Goal: Task Accomplishment & Management: Complete application form

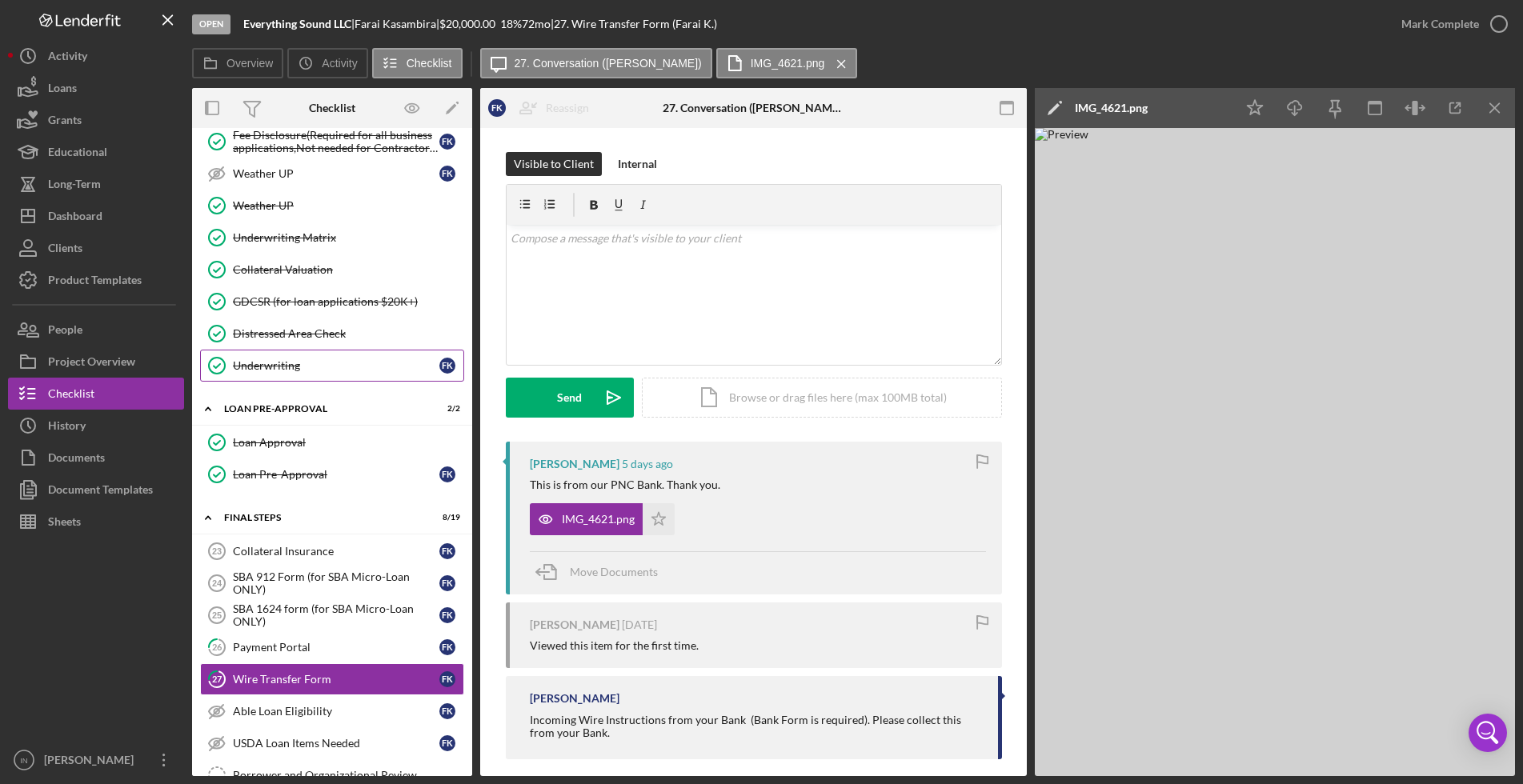
scroll to position [1900, 0]
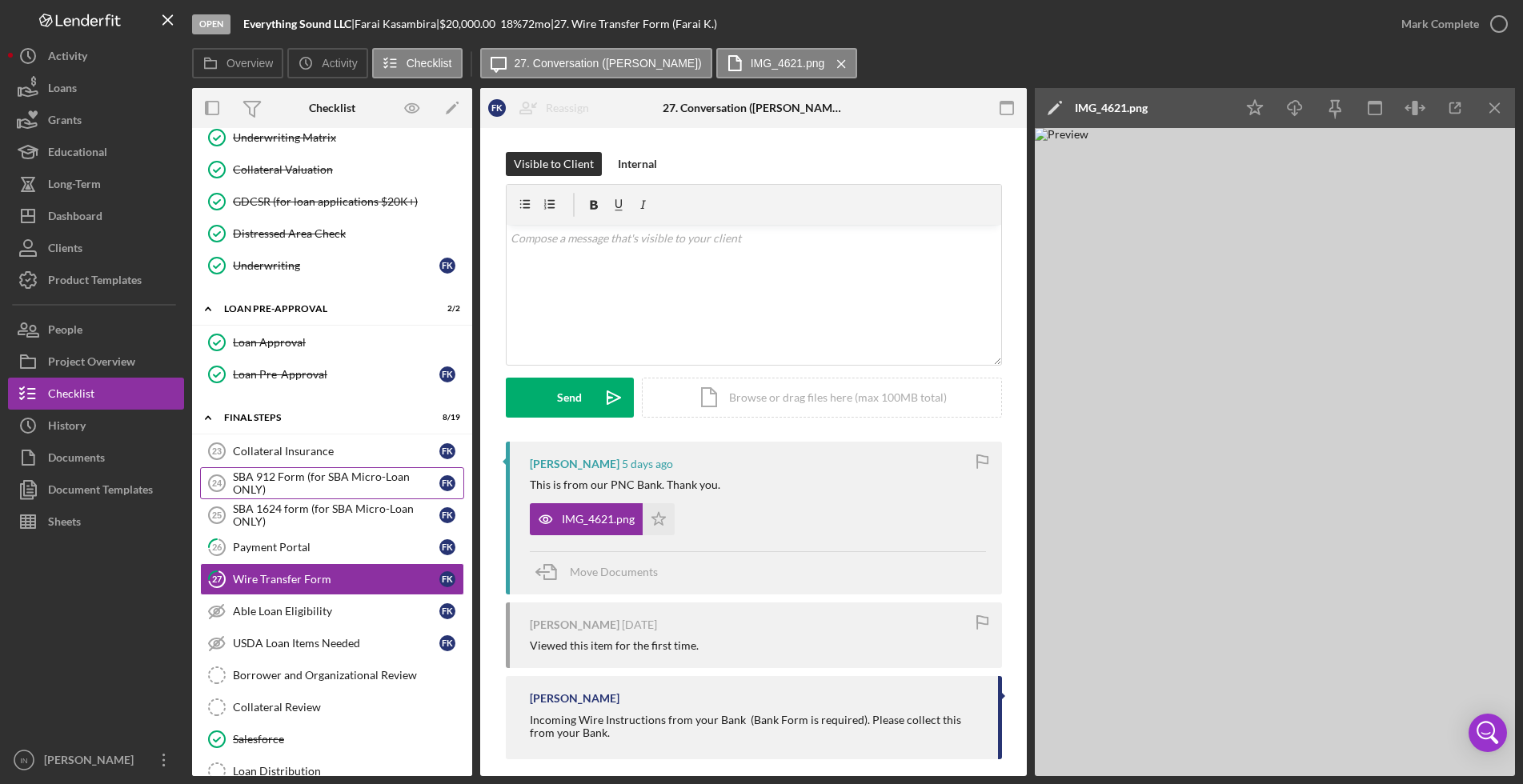
click at [294, 475] on div "SBA 912 Form (for SBA Micro-Loan ONLY)" at bounding box center [336, 483] width 207 height 26
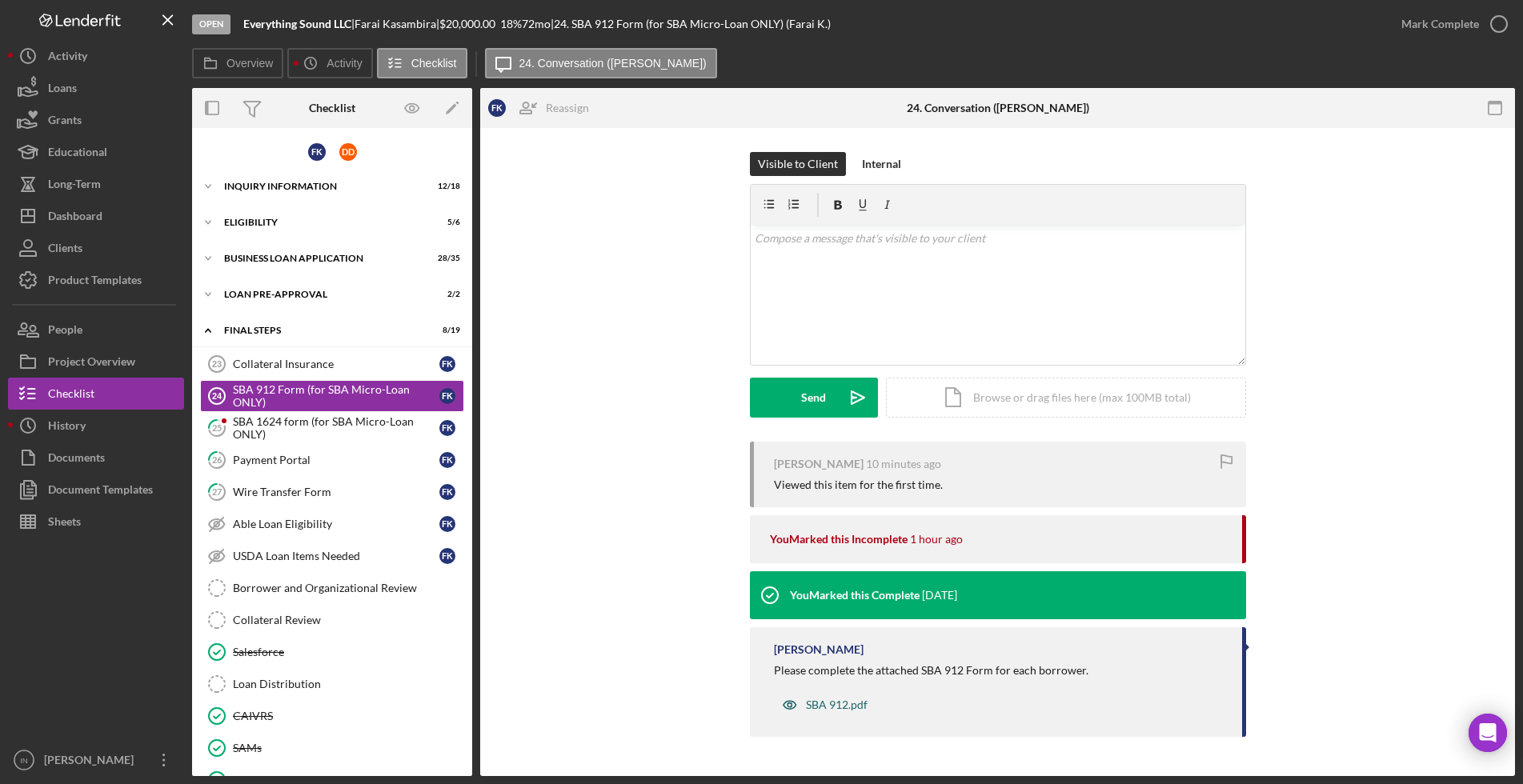
click at [851, 698] on div "SBA 912.pdf" at bounding box center [836, 704] width 62 height 13
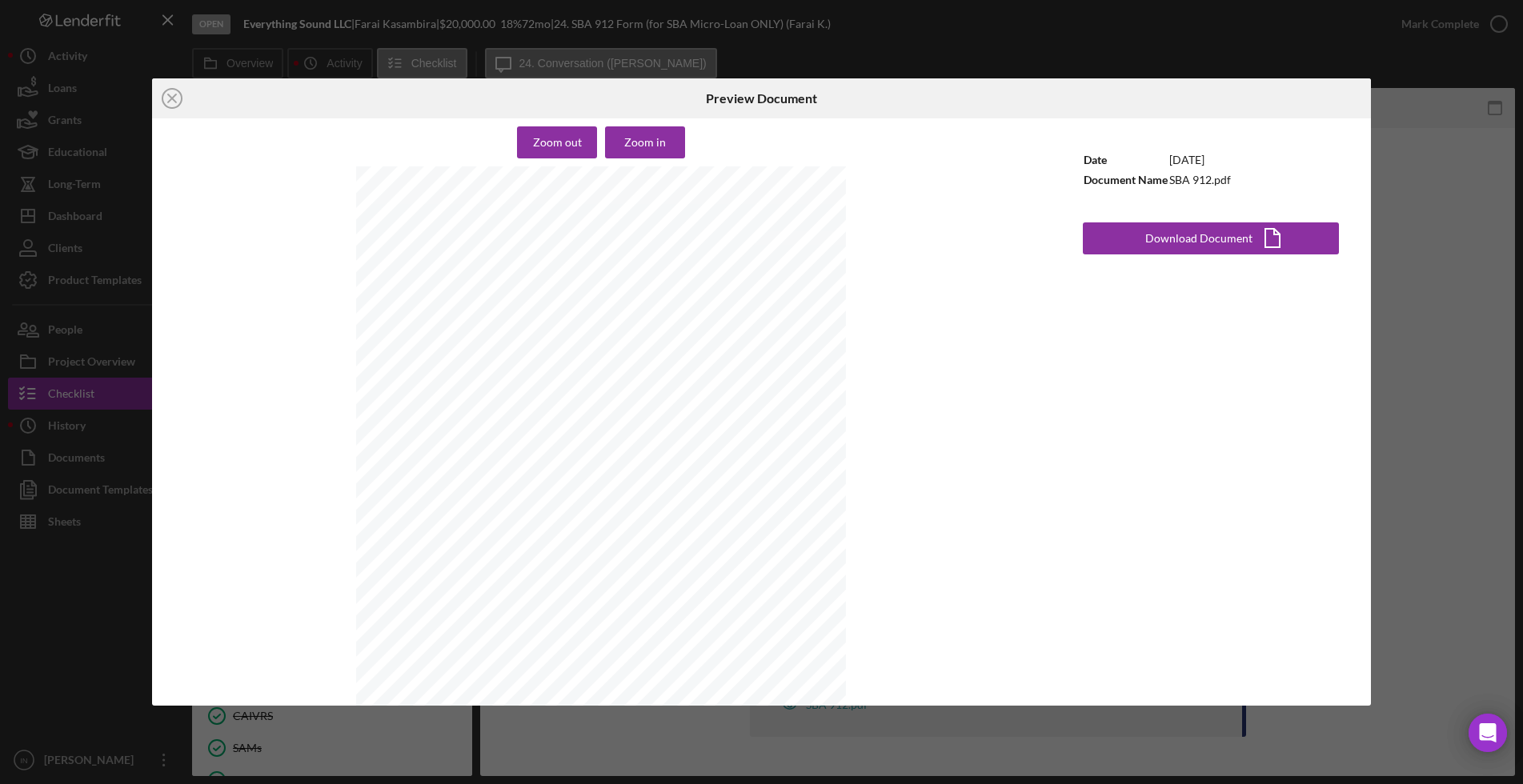
click at [1469, 222] on div "Icon/Close Preview Document Zoom out Zoom in United States of America SMALL BUS…" at bounding box center [761, 392] width 1523 height 784
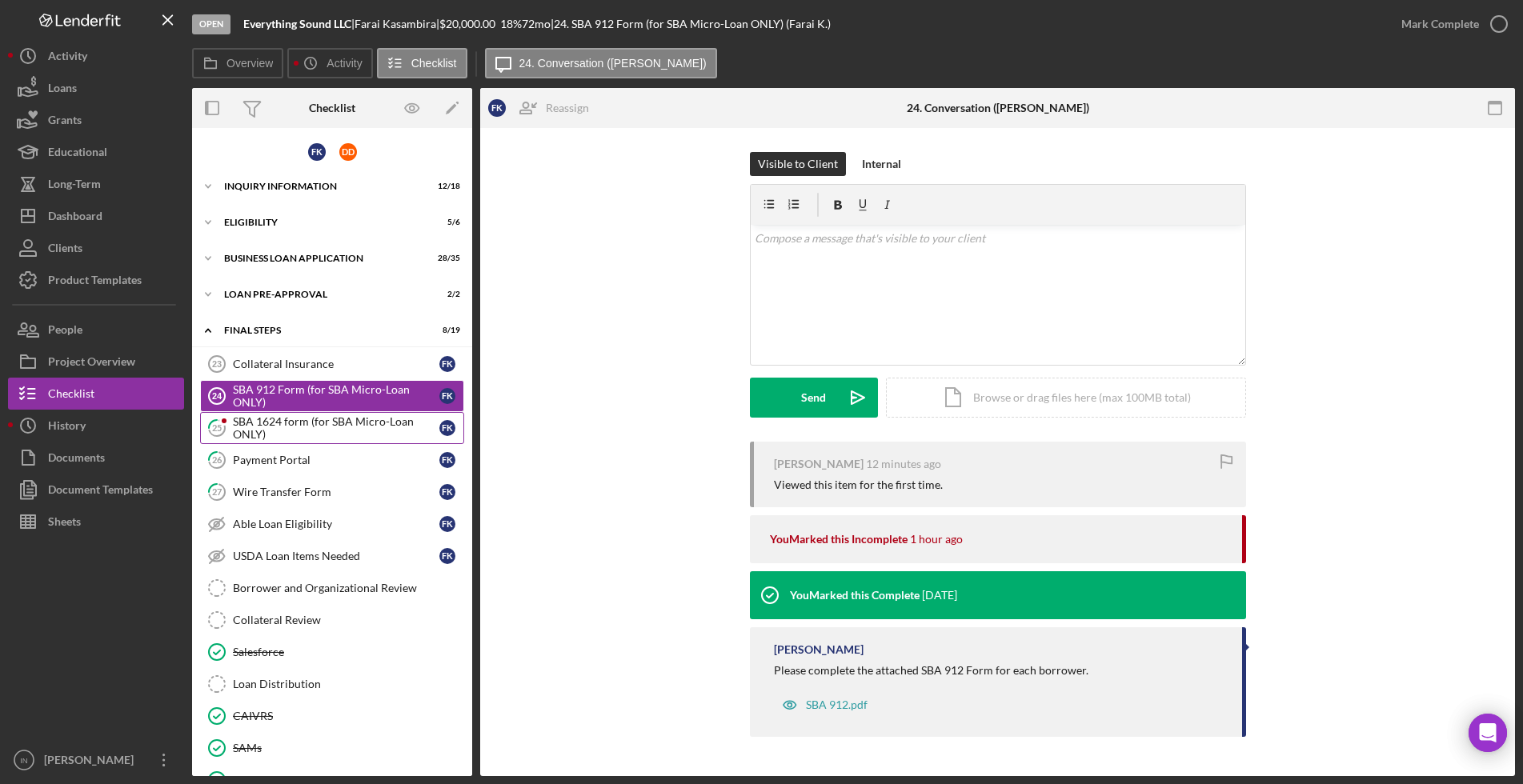
click at [287, 427] on div "SBA 1624 form (for SBA Micro-Loan ONLY)" at bounding box center [336, 428] width 207 height 26
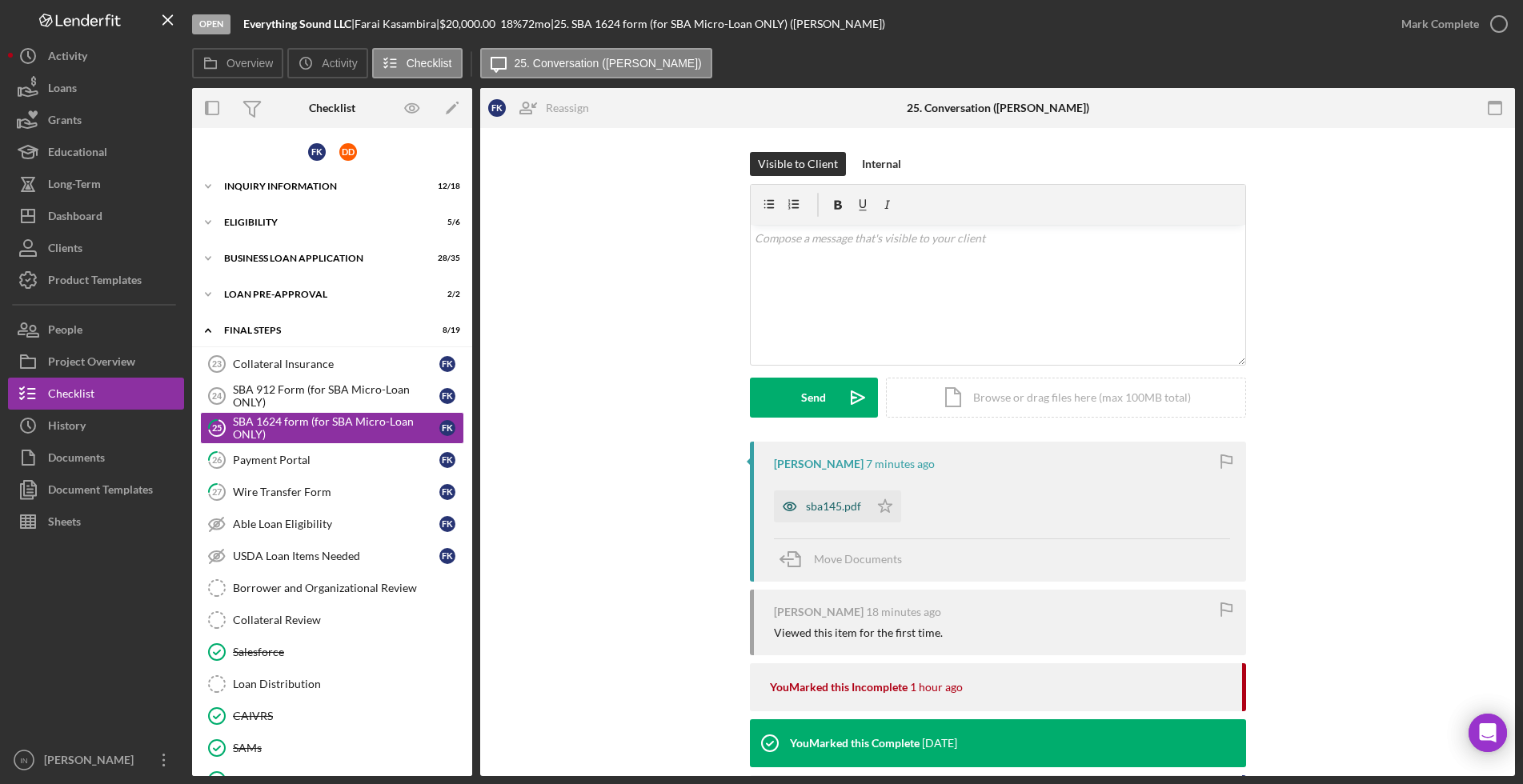
click at [793, 509] on icon "button" at bounding box center [790, 507] width 32 height 32
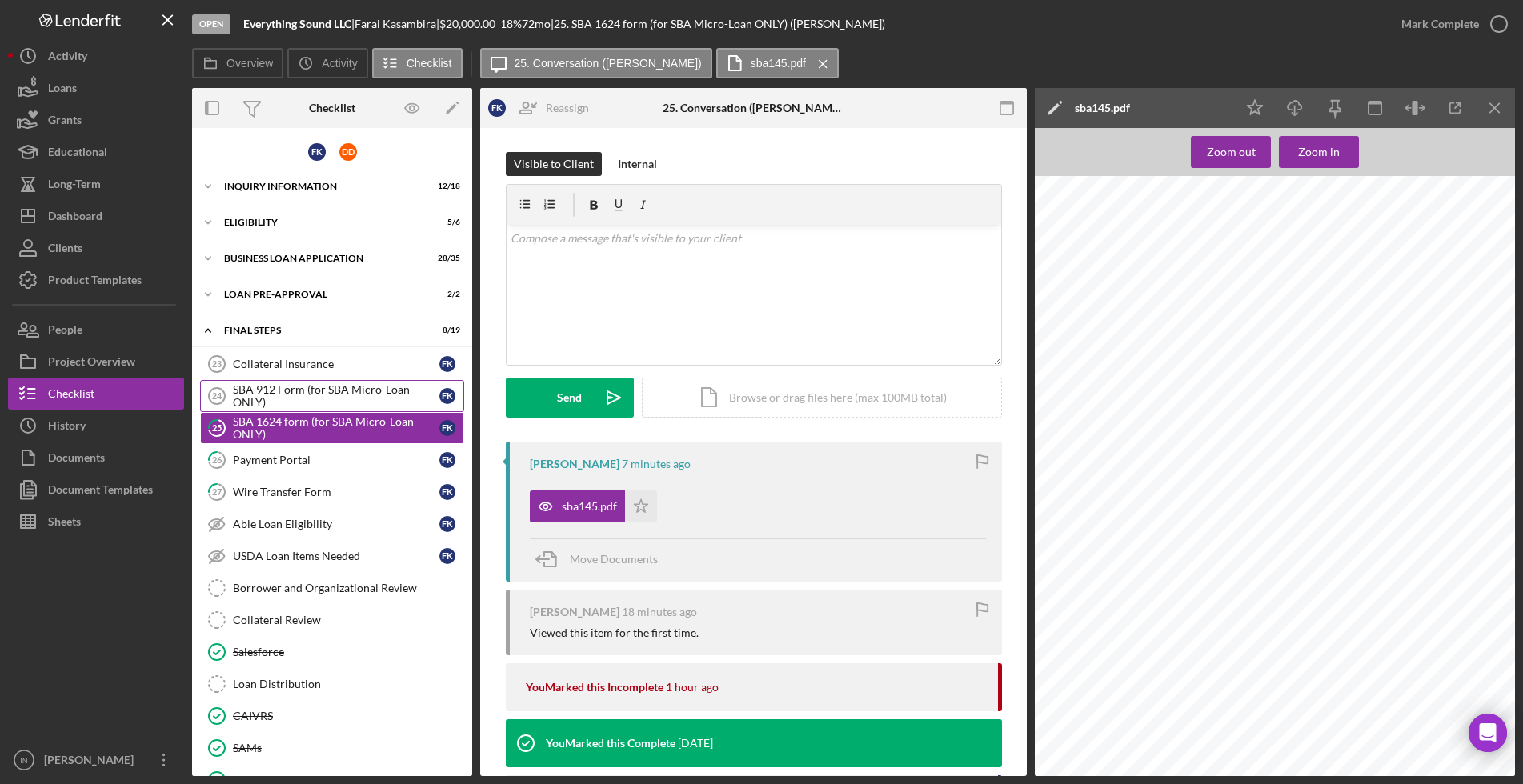
click at [302, 395] on div "SBA 912 Form (for SBA Micro-Loan ONLY)" at bounding box center [336, 396] width 207 height 26
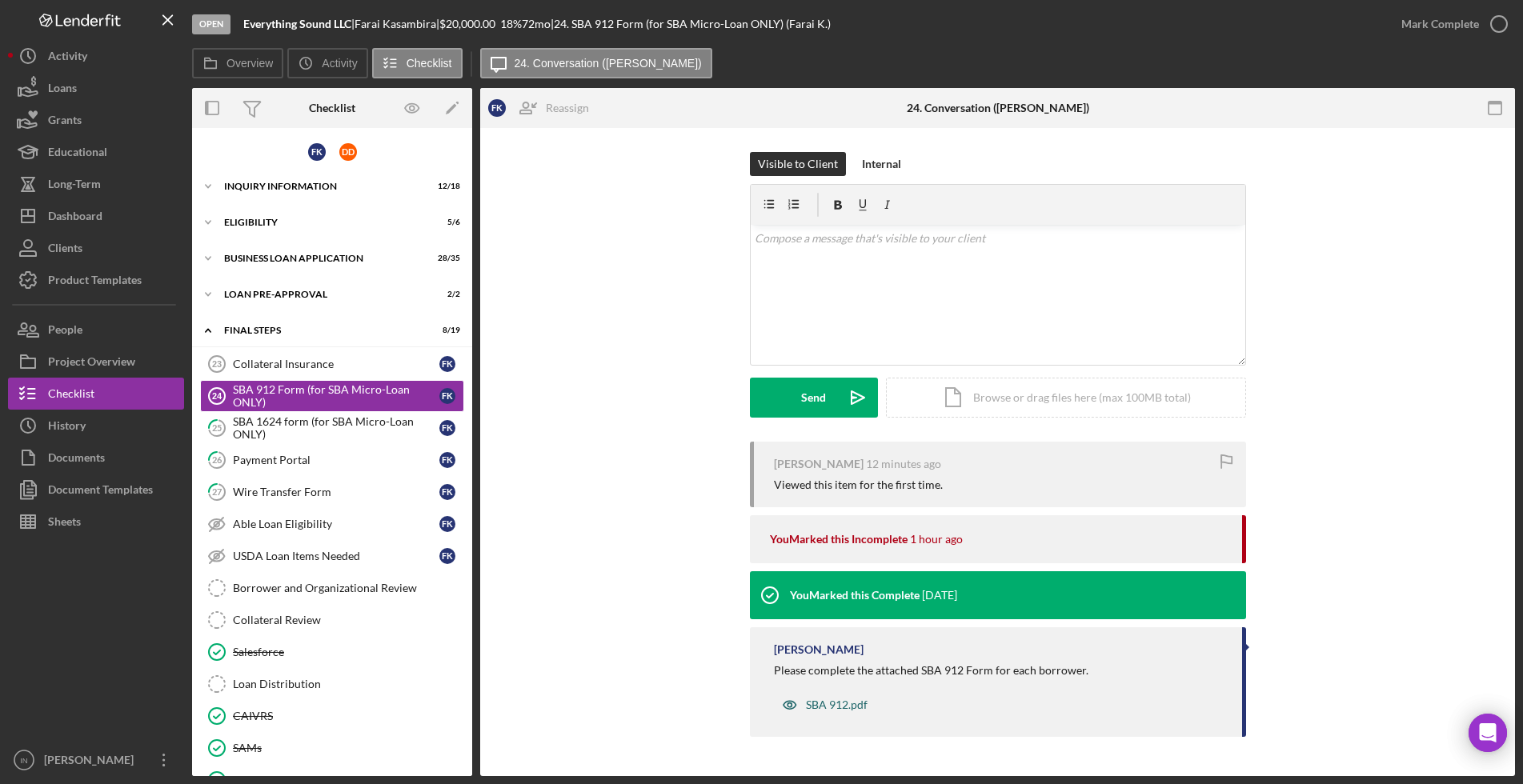
click at [811, 703] on div "SBA 912.pdf" at bounding box center [836, 704] width 62 height 13
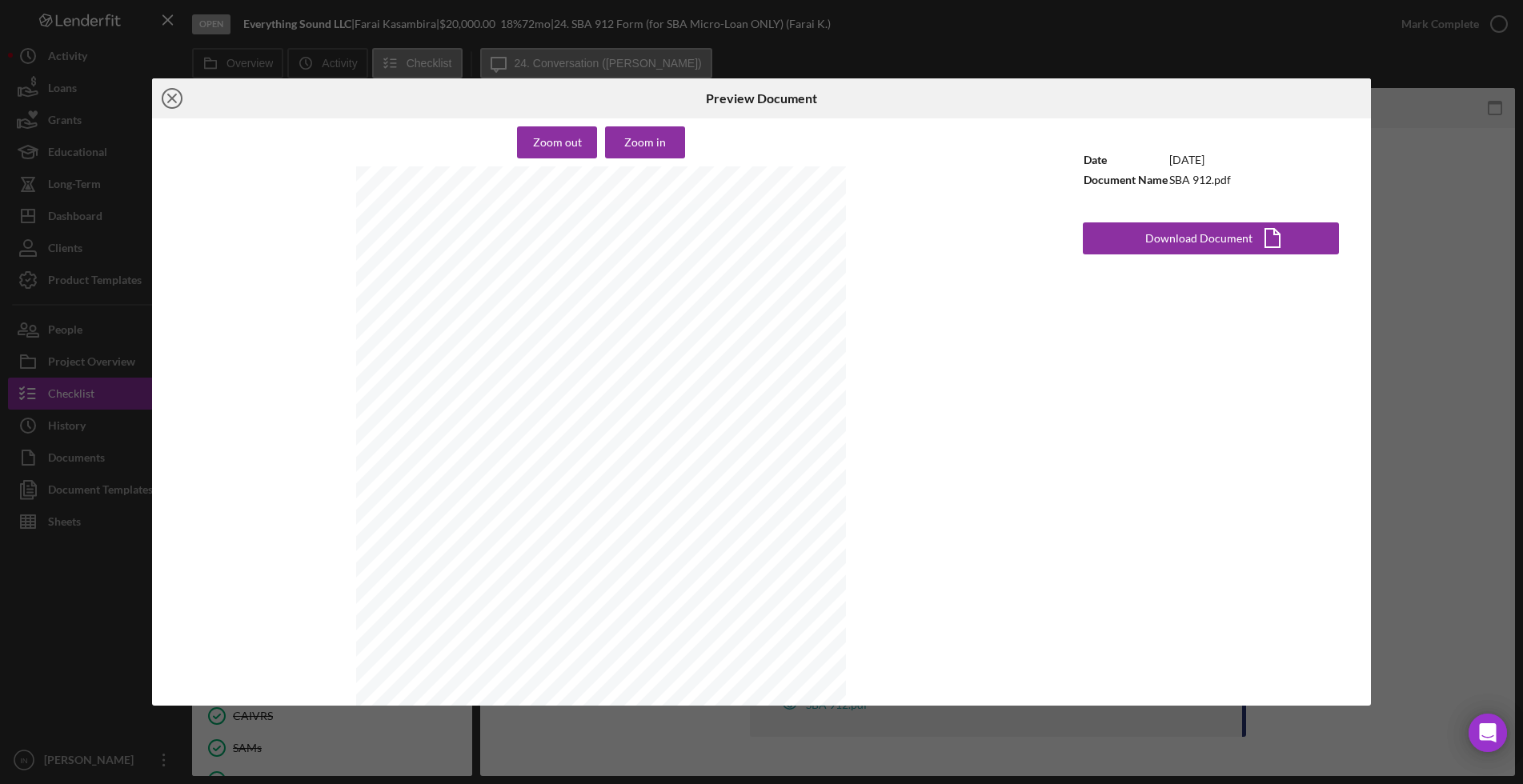
click at [168, 89] on circle at bounding box center [171, 98] width 19 height 19
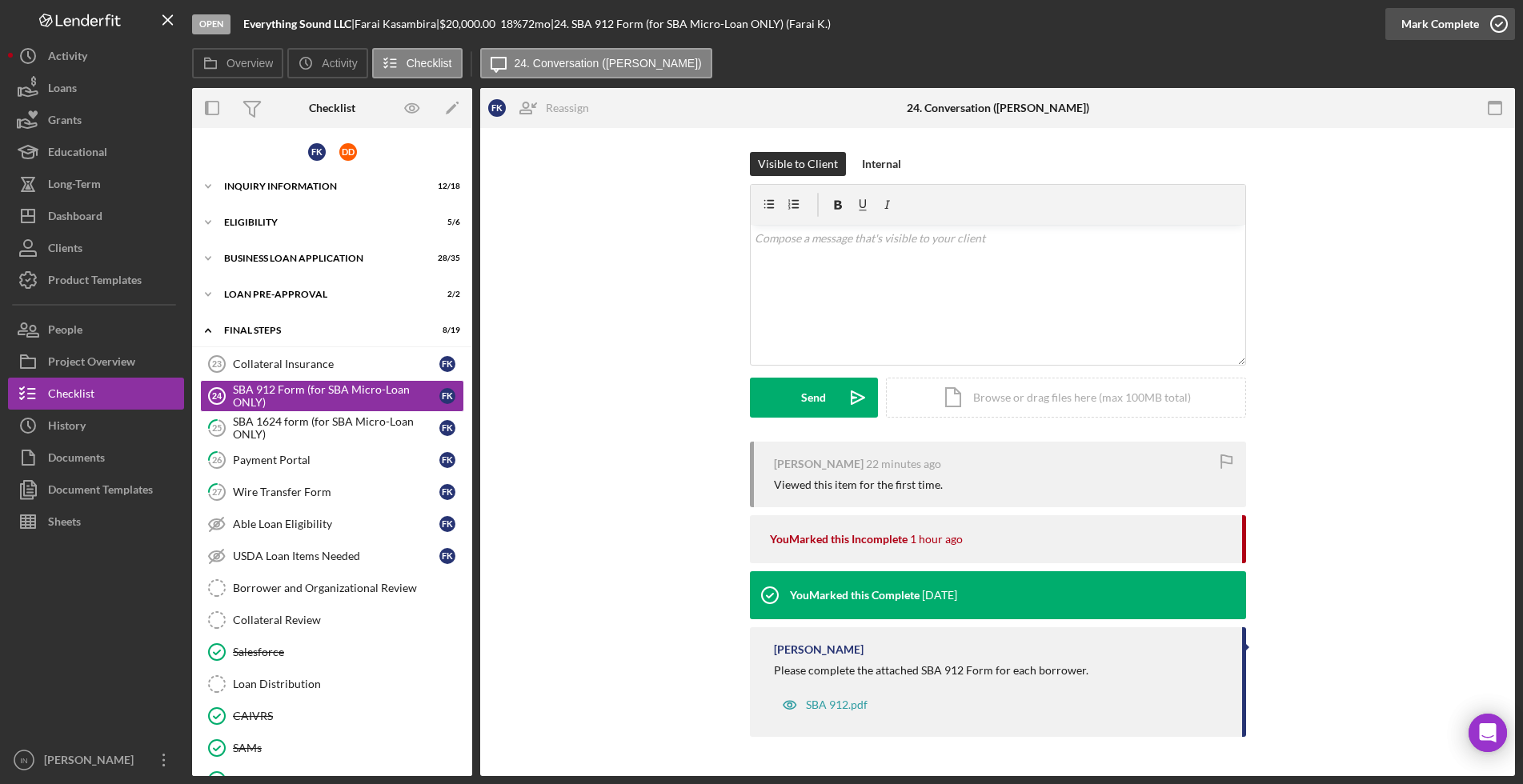
click at [1461, 26] on div "Mark Complete" at bounding box center [1440, 24] width 78 height 32
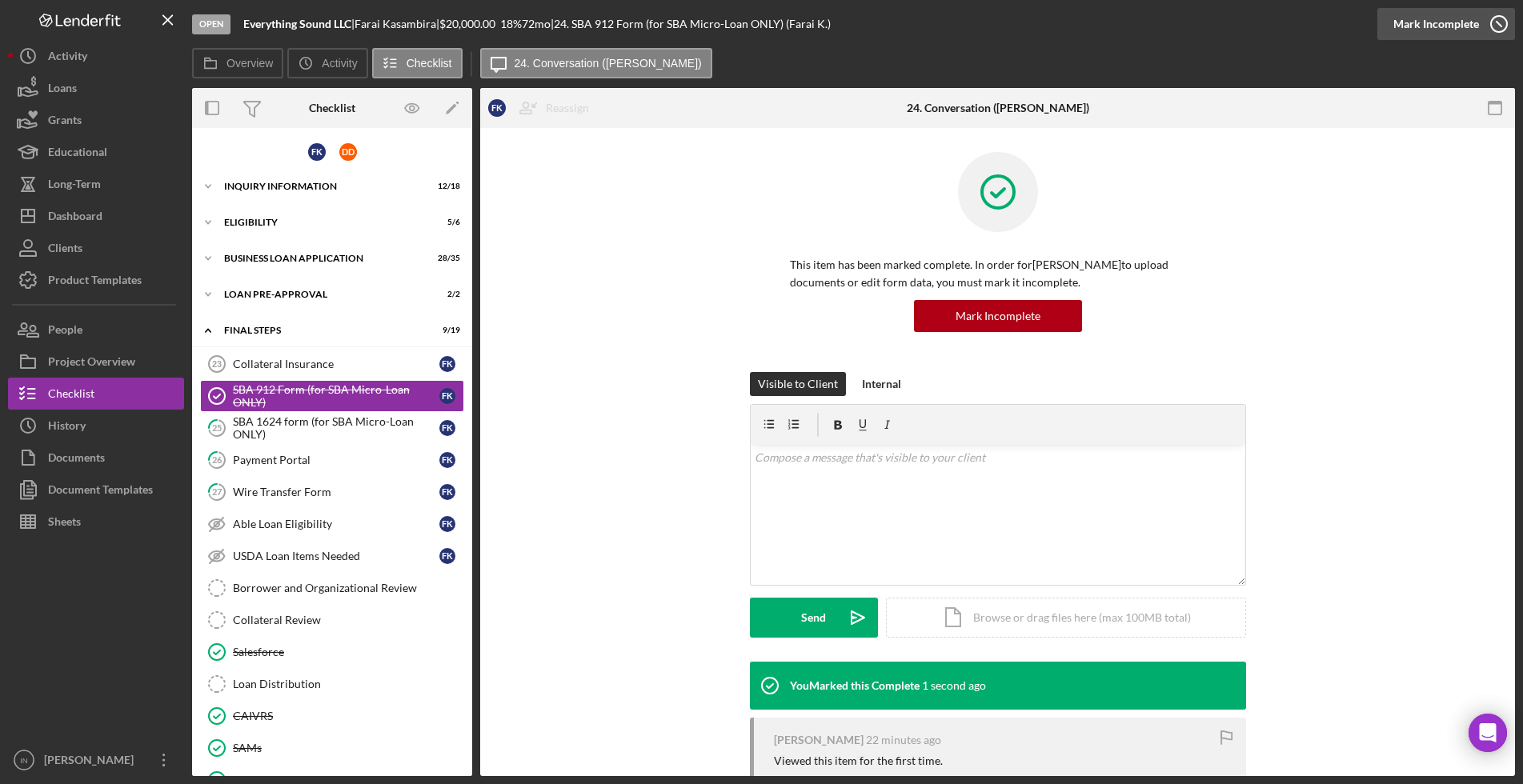
click at [1456, 10] on div "Mark Incomplete" at bounding box center [1436, 24] width 86 height 32
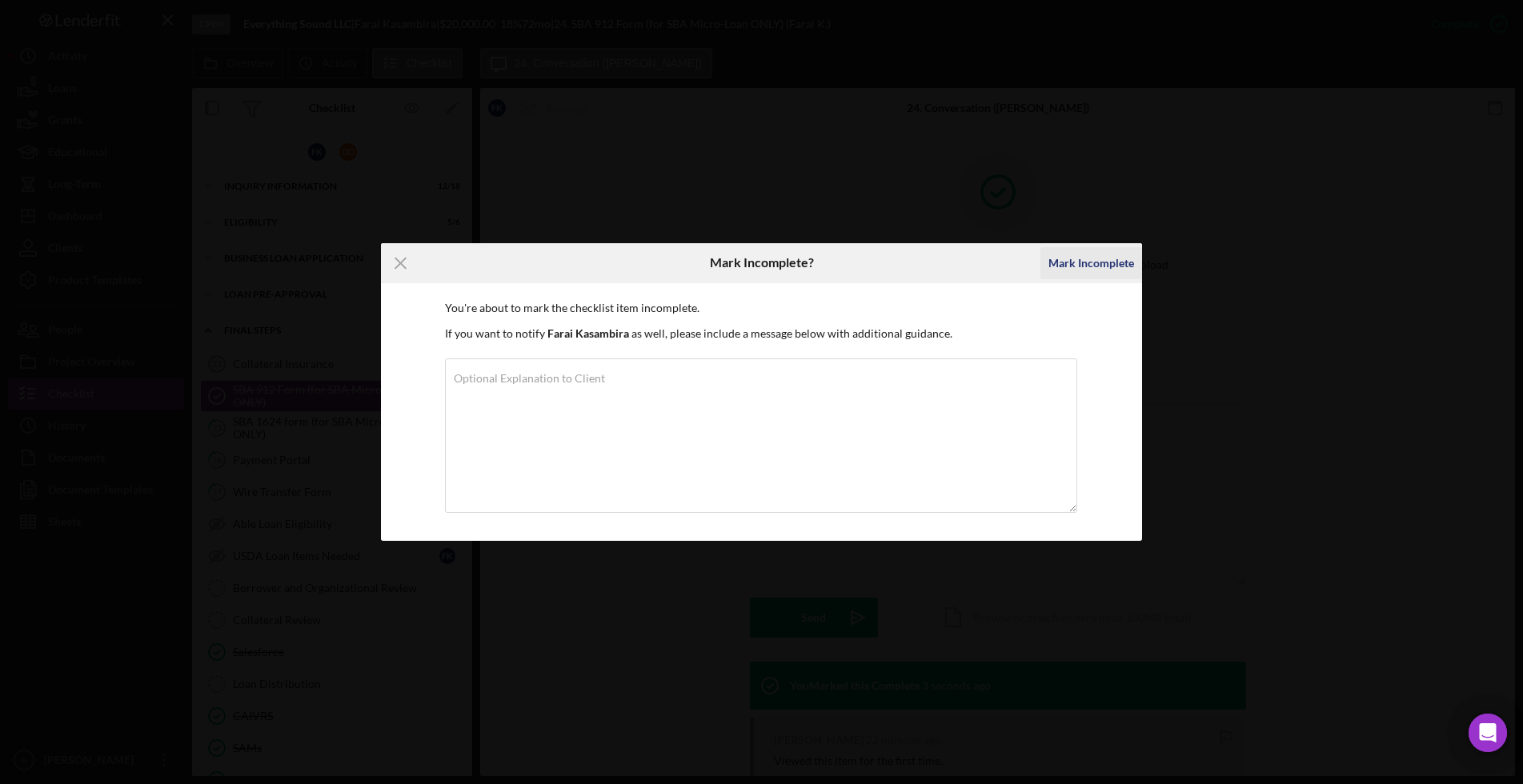
click at [1106, 266] on div "Mark Incomplete" at bounding box center [1091, 263] width 86 height 32
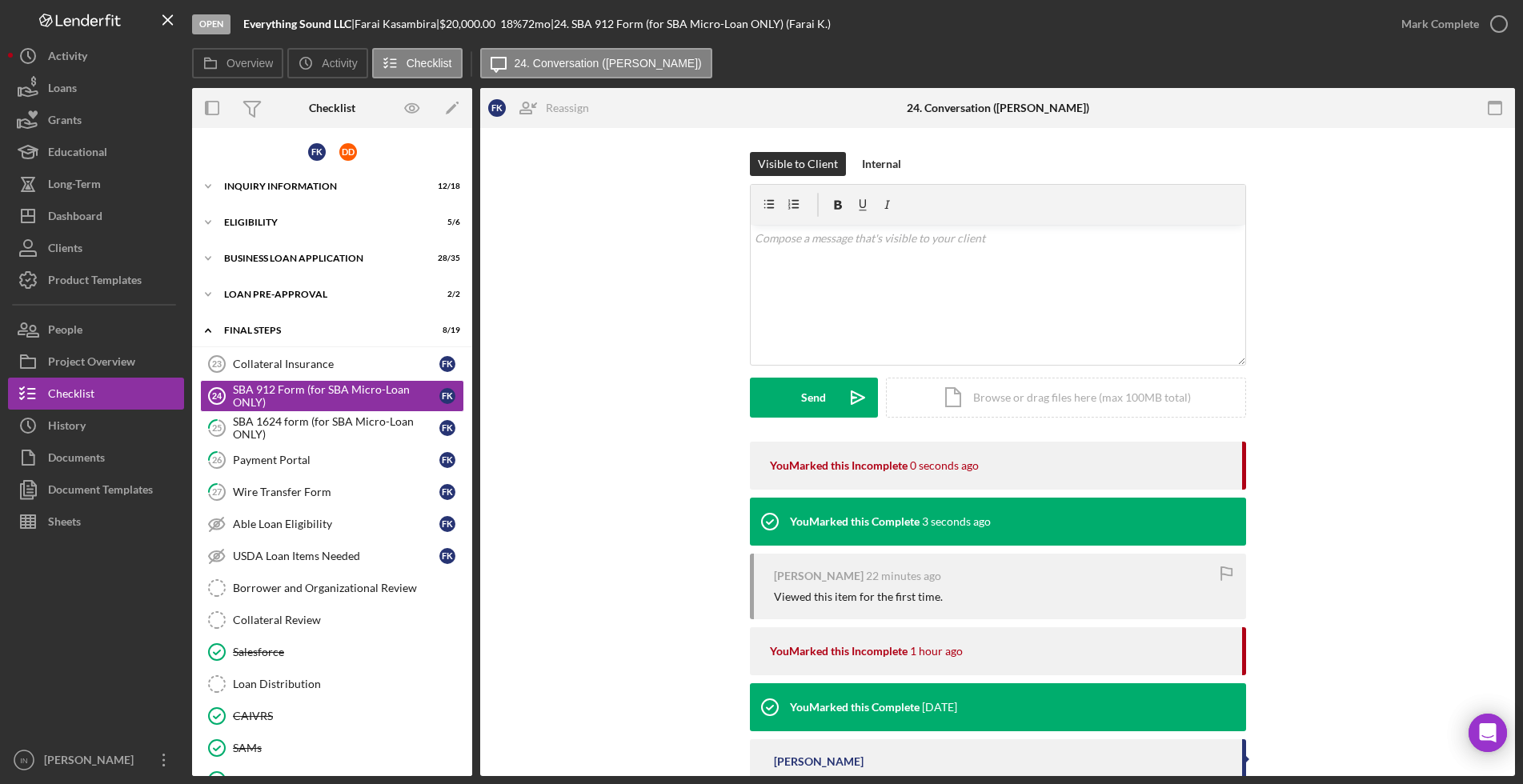
scroll to position [105, 0]
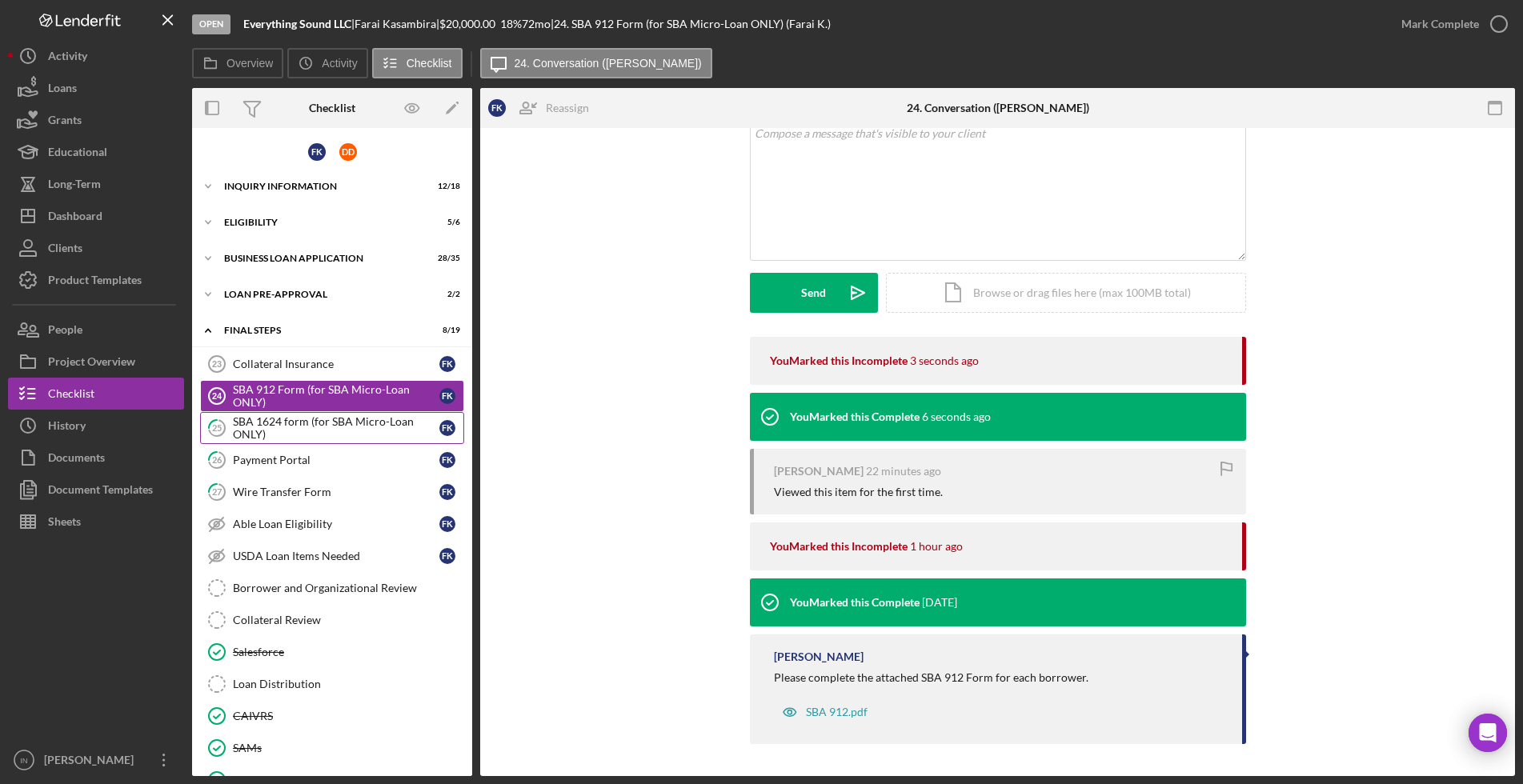
click at [278, 433] on div "SBA 1624 form (for SBA Micro-Loan ONLY)" at bounding box center [336, 428] width 207 height 26
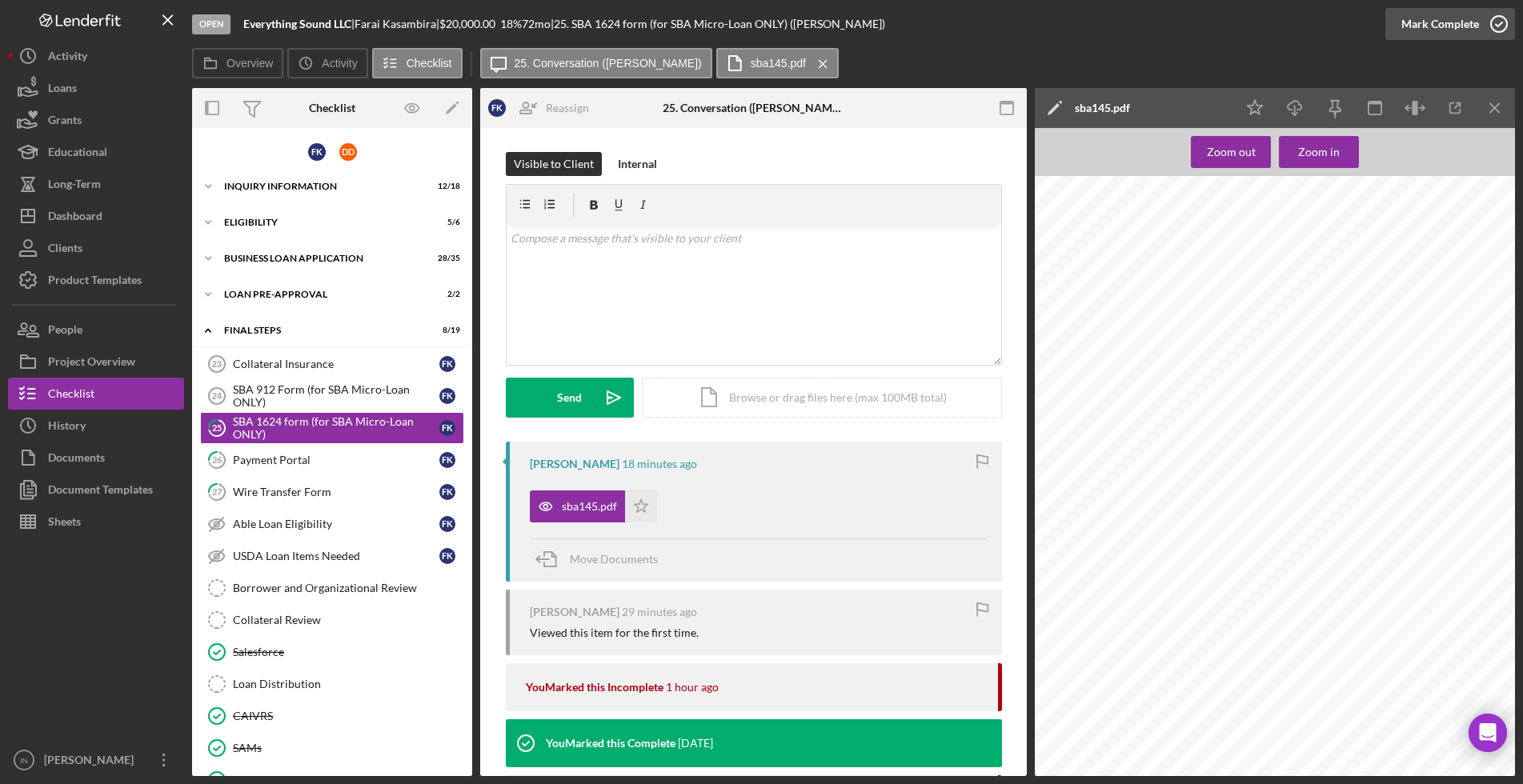
click at [1466, 21] on div "Mark Complete" at bounding box center [1440, 24] width 78 height 32
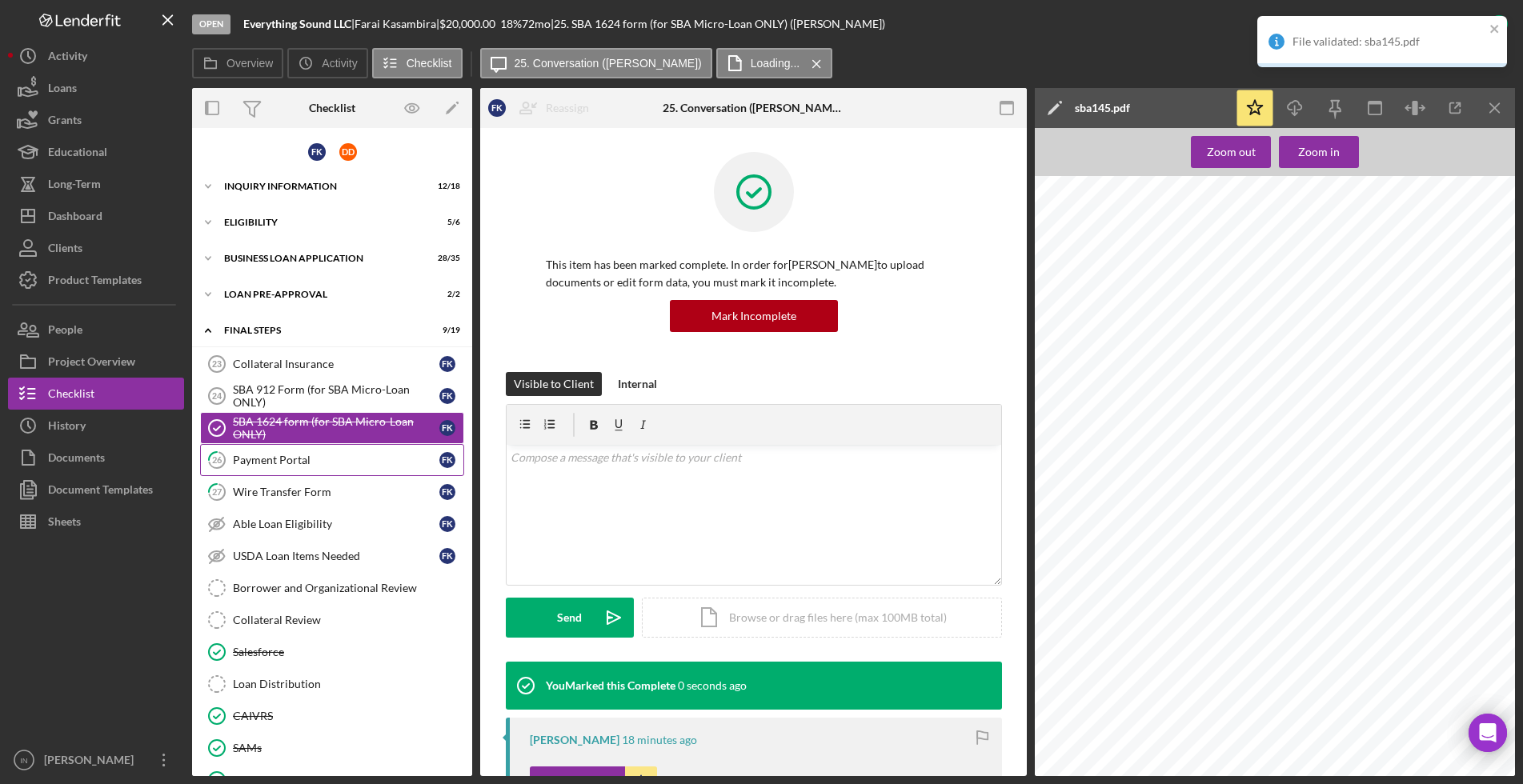
click at [286, 464] on div "Payment Portal" at bounding box center [336, 460] width 207 height 13
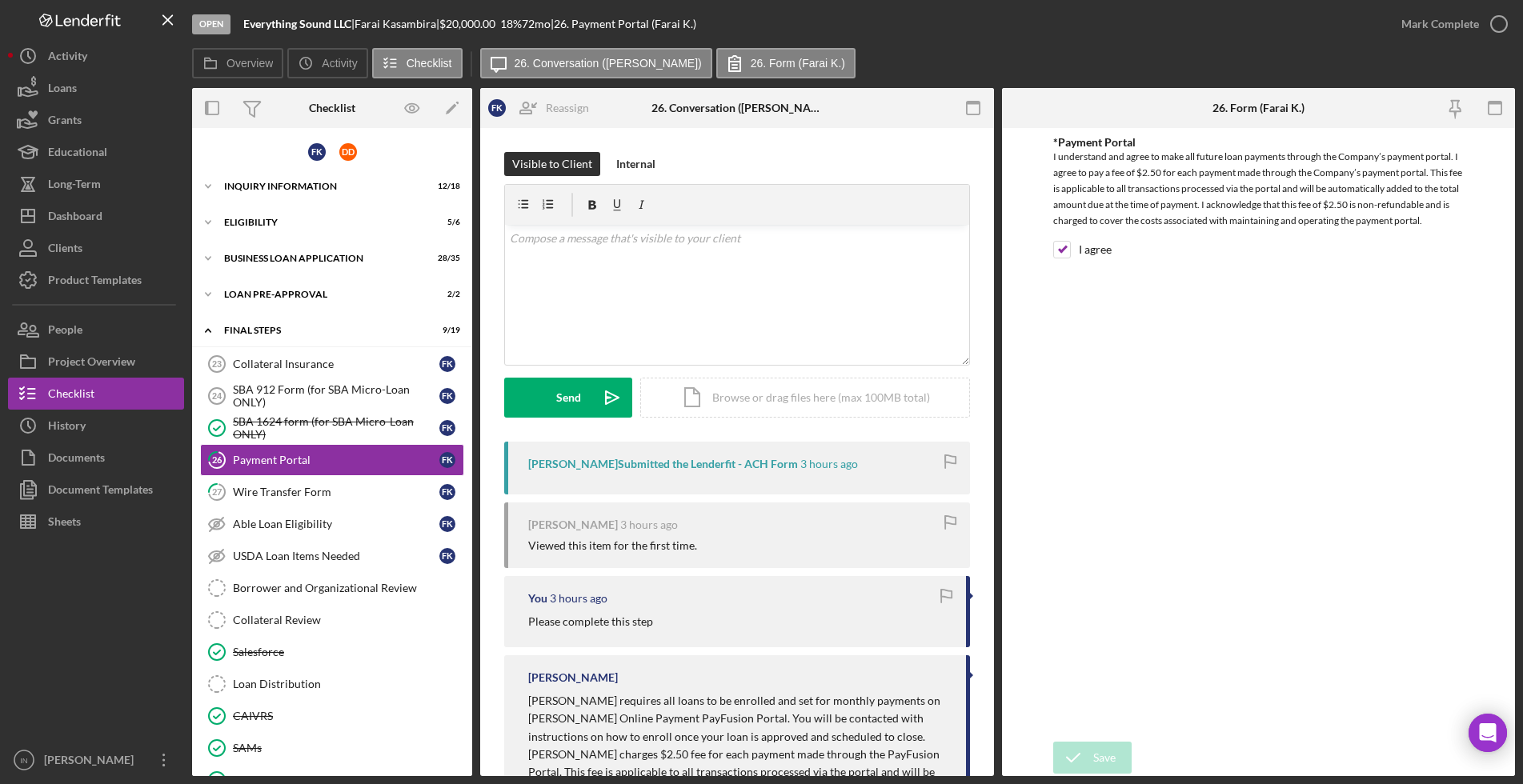
click at [1435, 30] on div "Mark Complete" at bounding box center [1440, 24] width 78 height 32
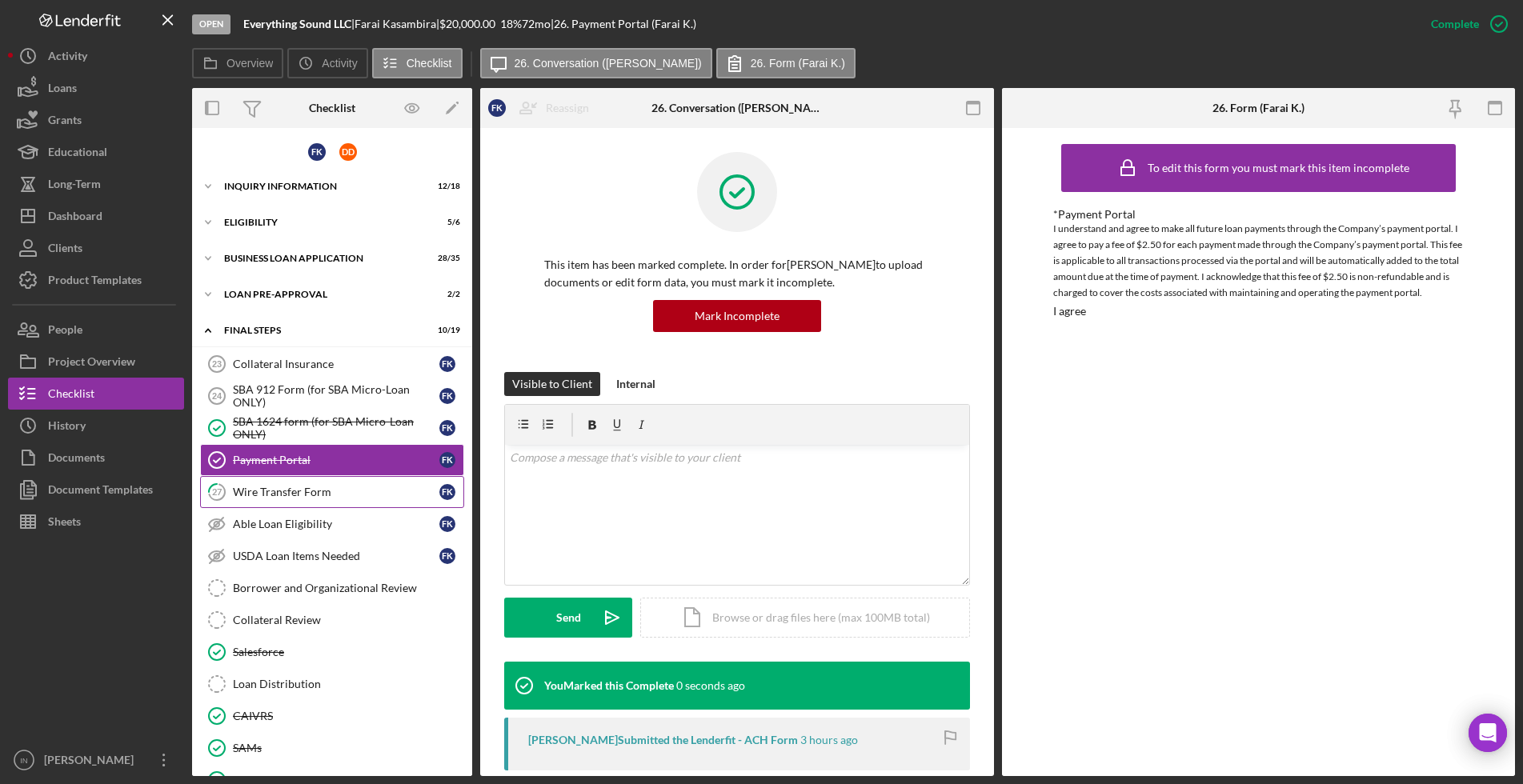
click at [261, 492] on div "Wire Transfer Form" at bounding box center [336, 492] width 207 height 13
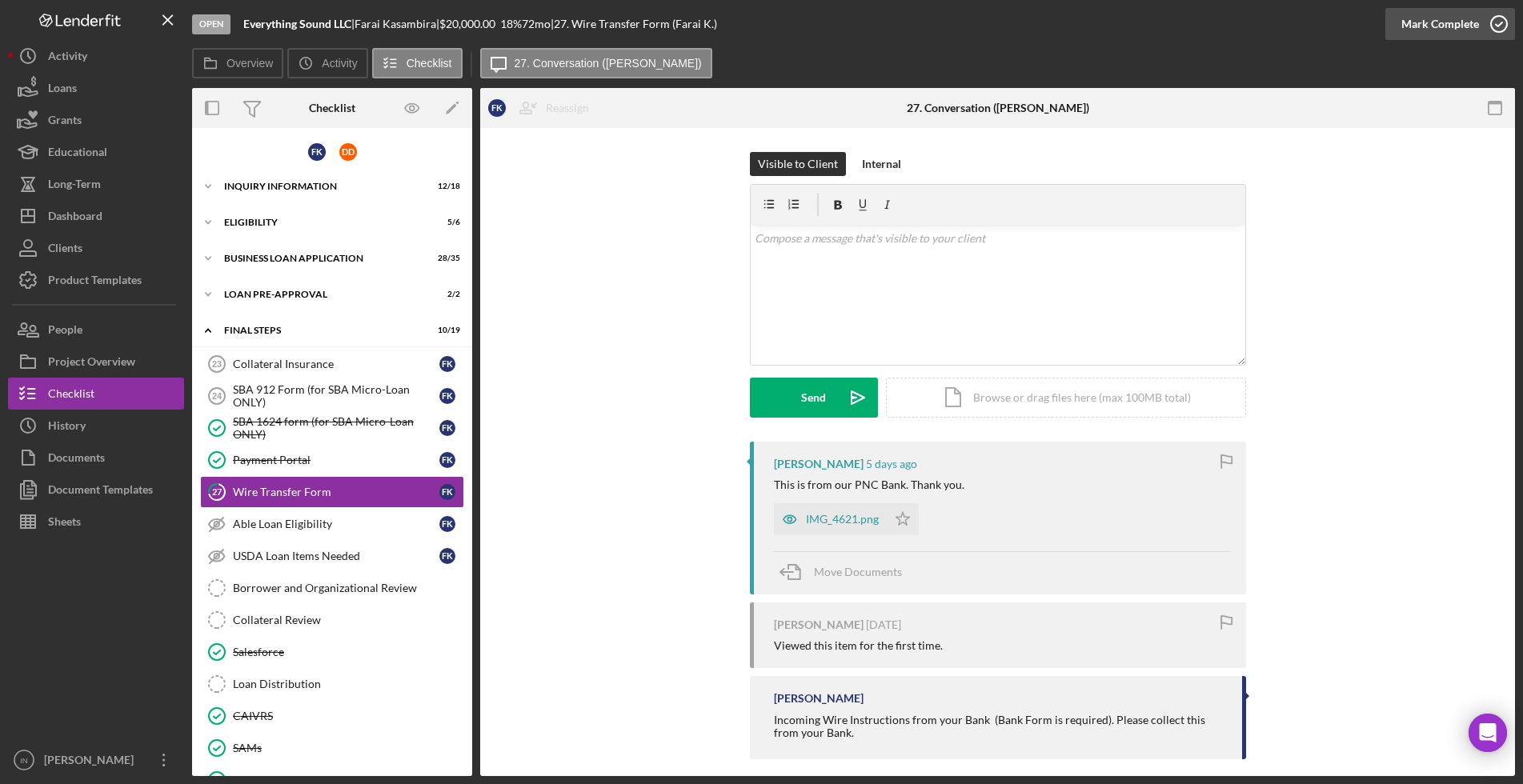
click at [1484, 28] on icon "button" at bounding box center [1499, 23] width 40 height 40
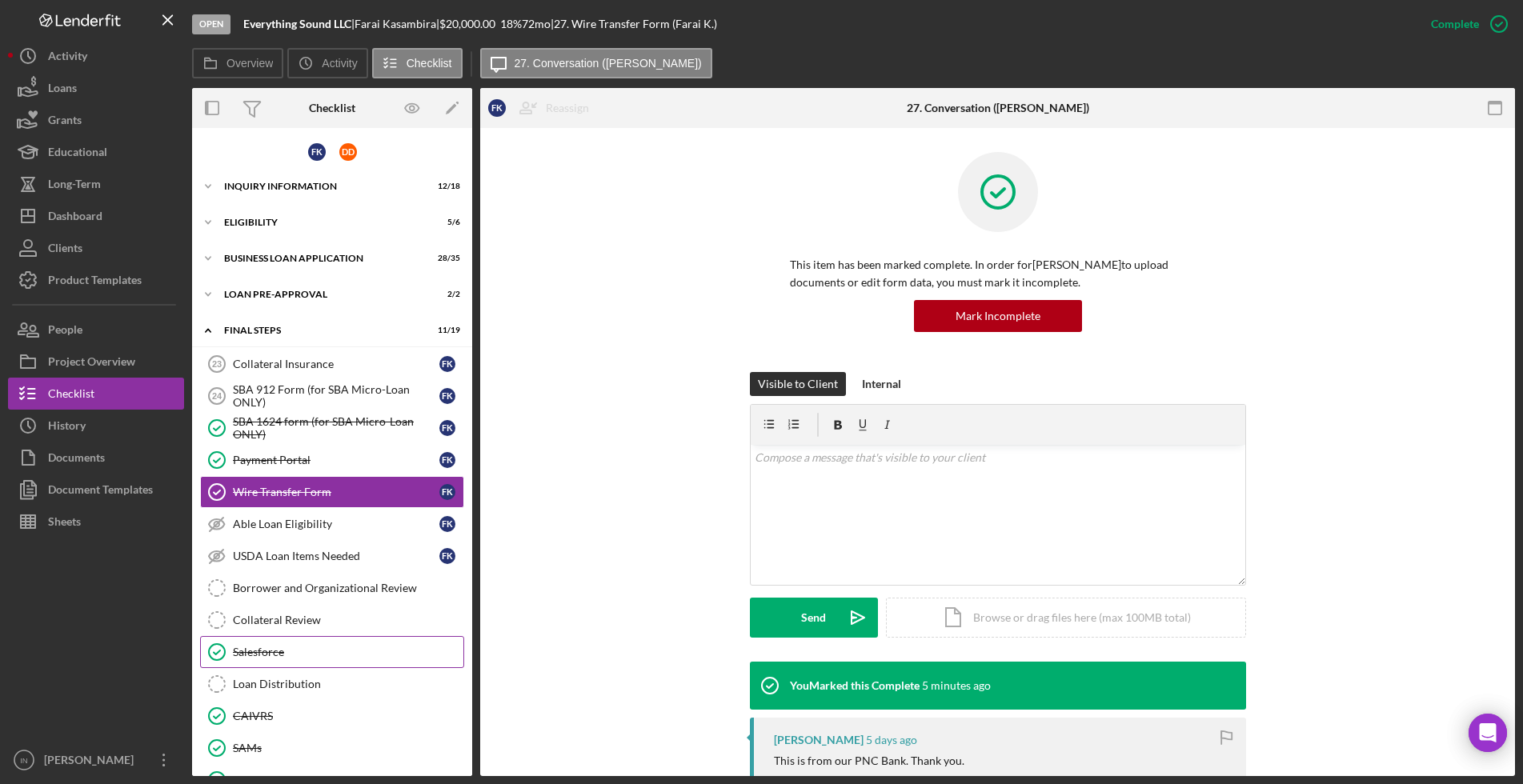
scroll to position [232, 0]
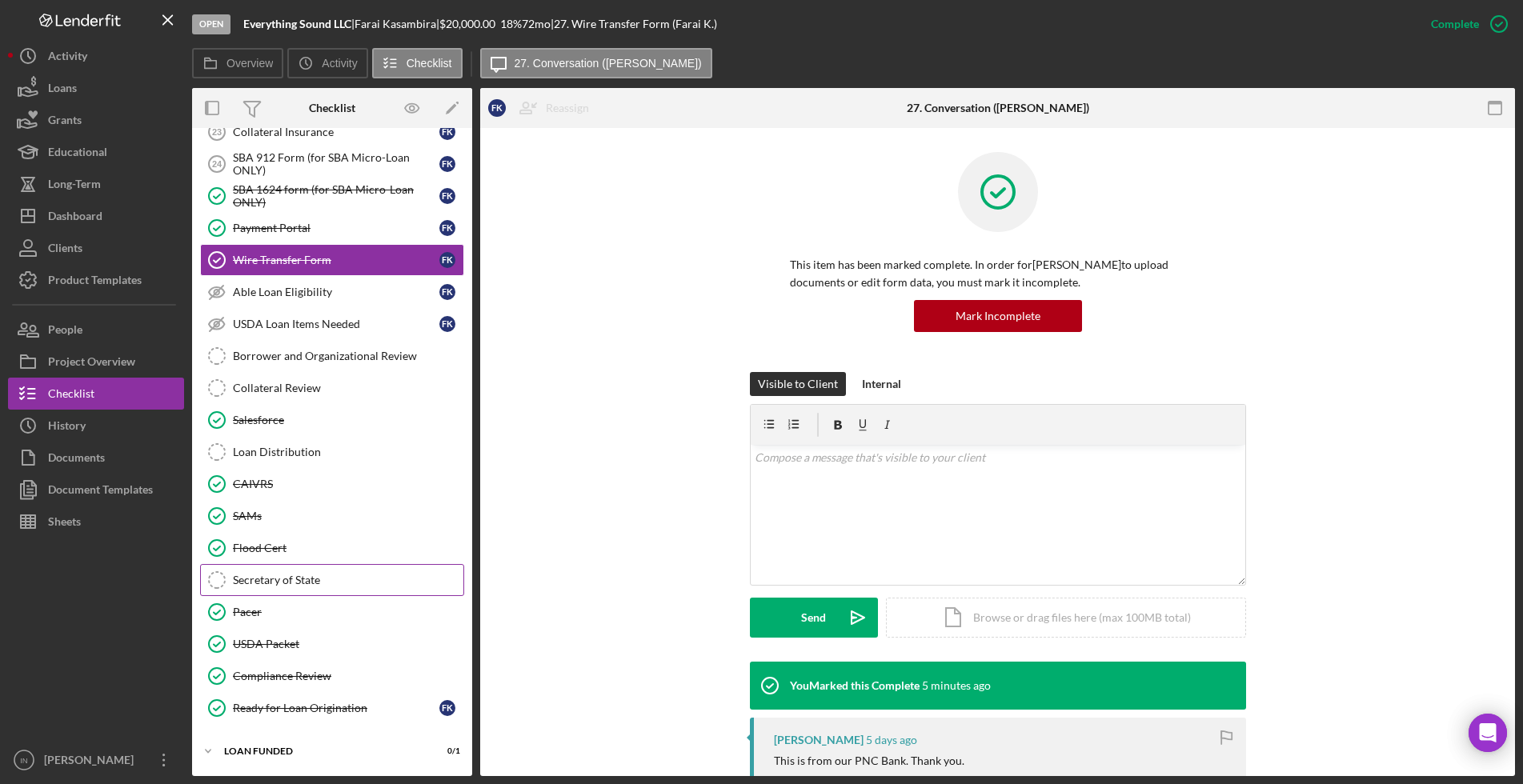
click at [355, 574] on div "Secretary of State" at bounding box center [347, 580] width 230 height 13
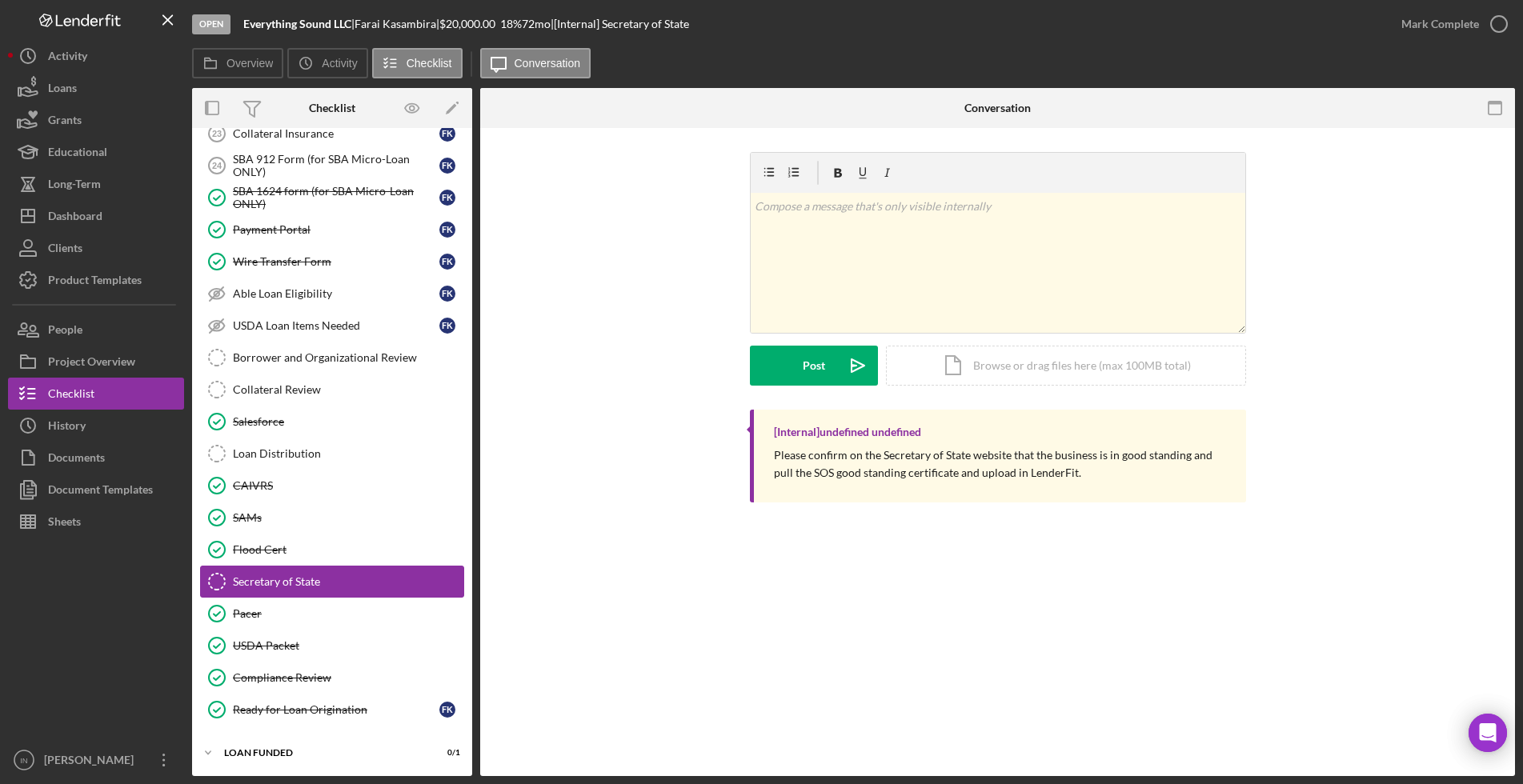
scroll to position [232, 0]
drag, startPoint x: 312, startPoint y: 838, endPoint x: 533, endPoint y: 261, distance: 617.9
click at [533, 261] on div "v Color teal Color pink Remove color Add row above Add row below Add column bef…" at bounding box center [997, 281] width 987 height 258
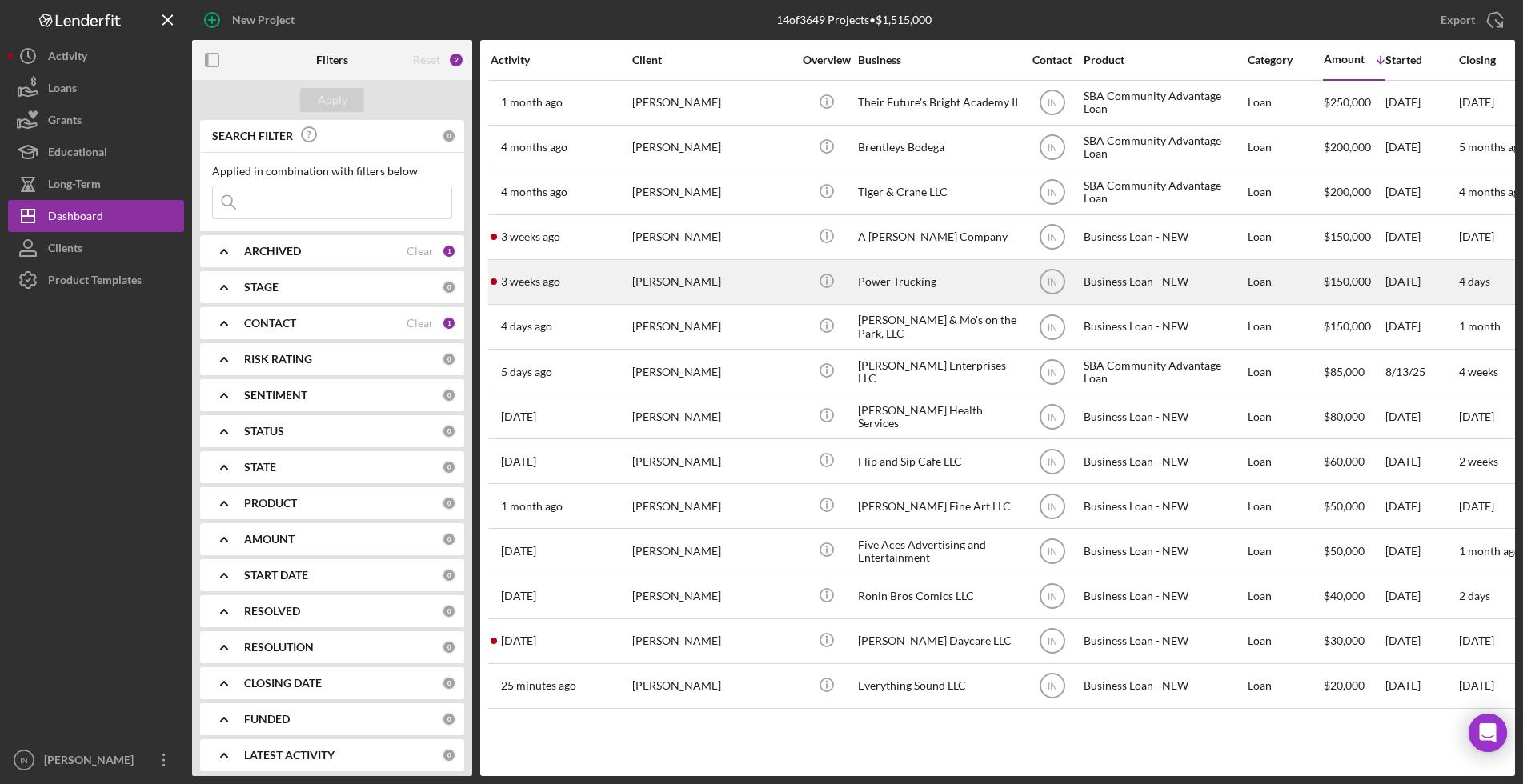
click at [676, 277] on div "Lakisha Smith" at bounding box center [712, 281] width 160 height 42
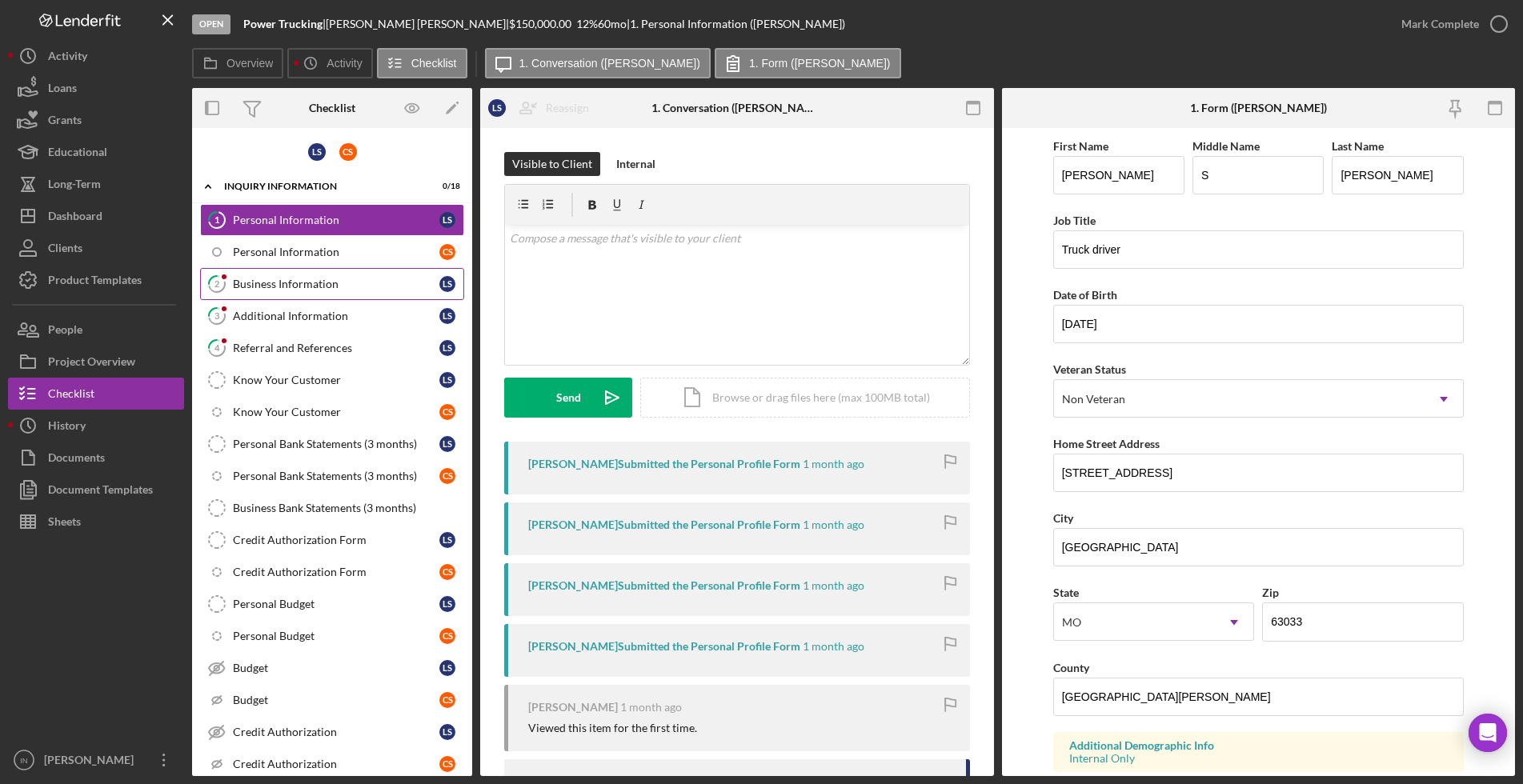
click at [271, 290] on div "Business Information" at bounding box center [336, 284] width 207 height 13
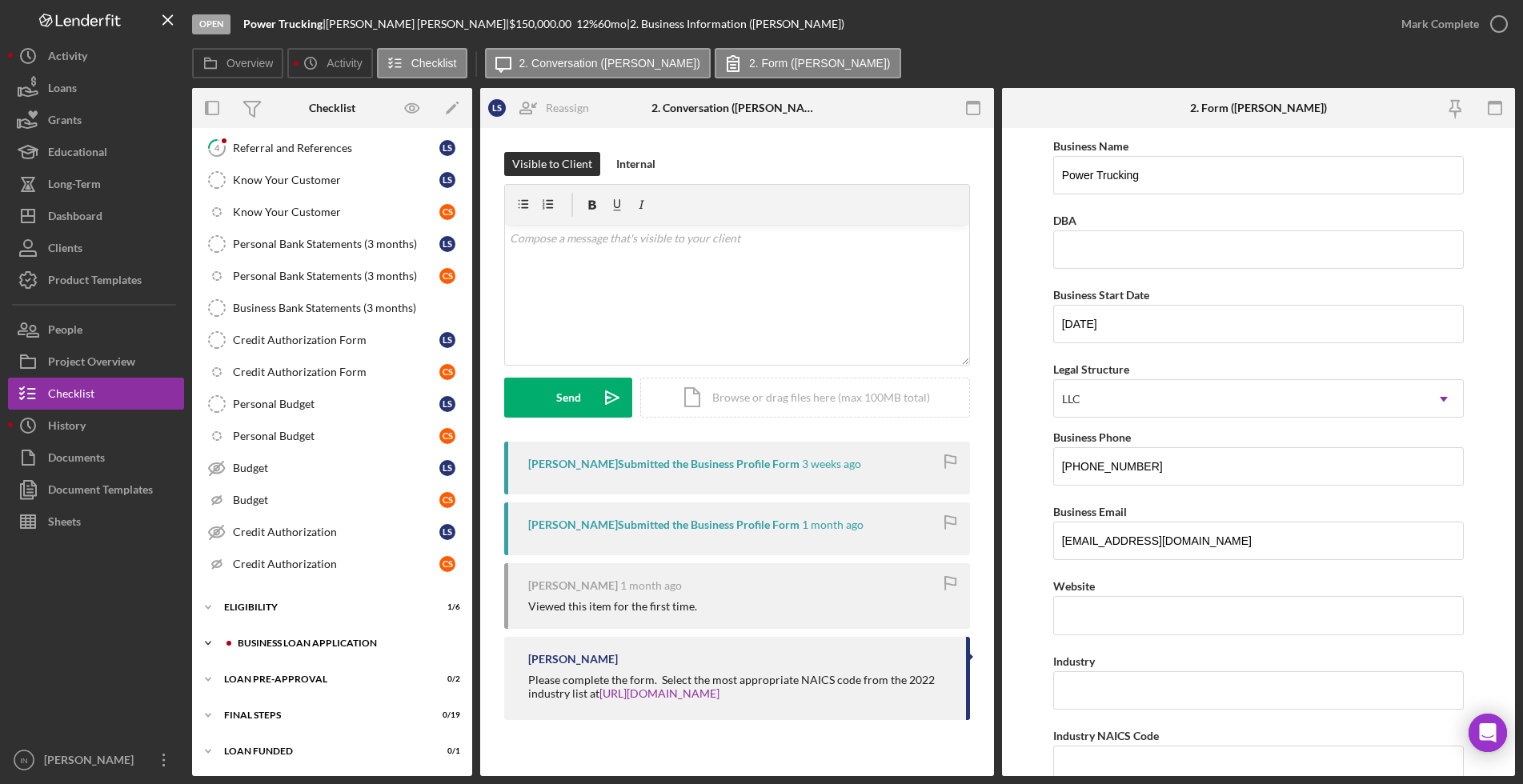
click at [282, 645] on div "BUSINESS LOAN APPLICATION" at bounding box center [346, 643] width 215 height 10
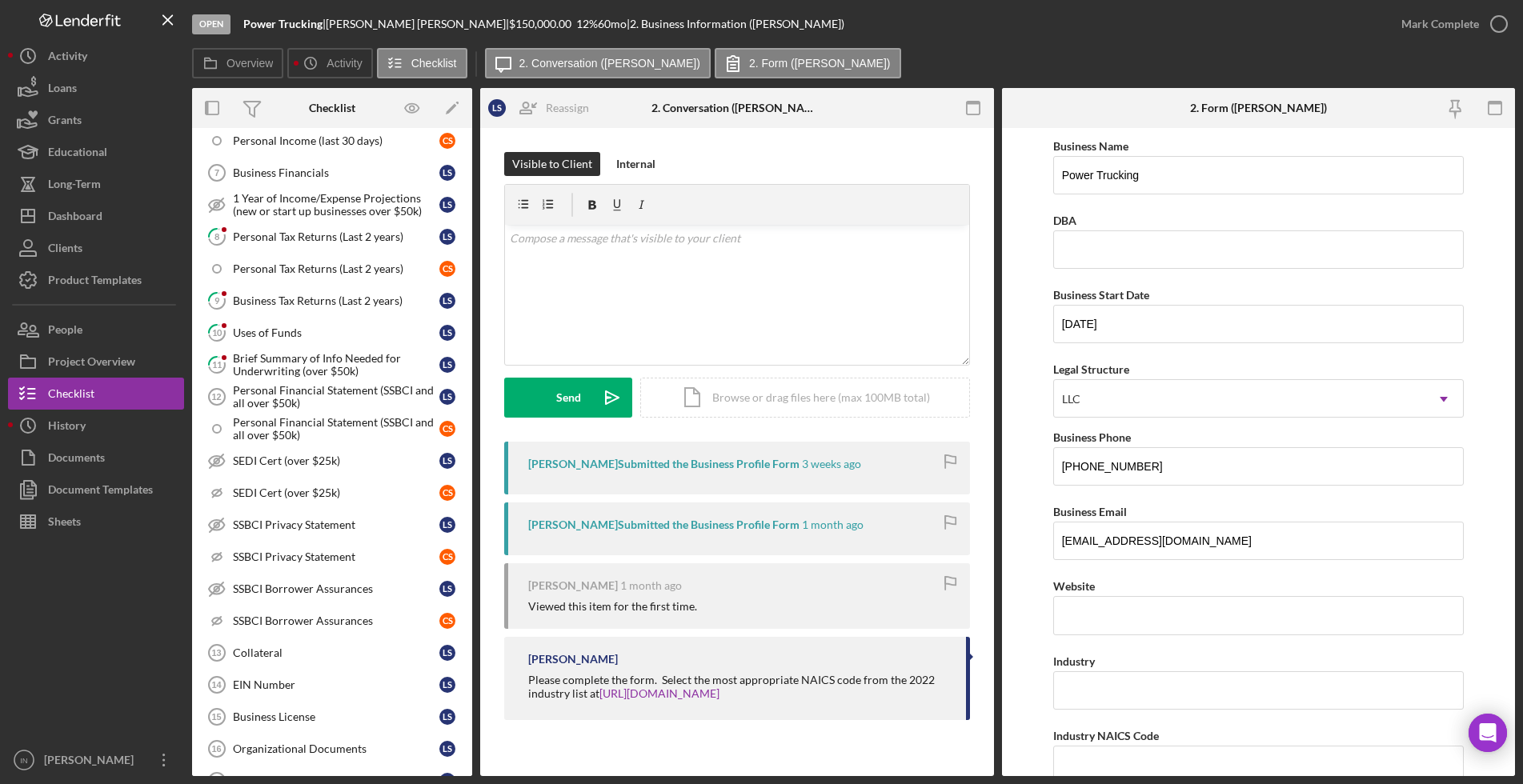
scroll to position [900, 0]
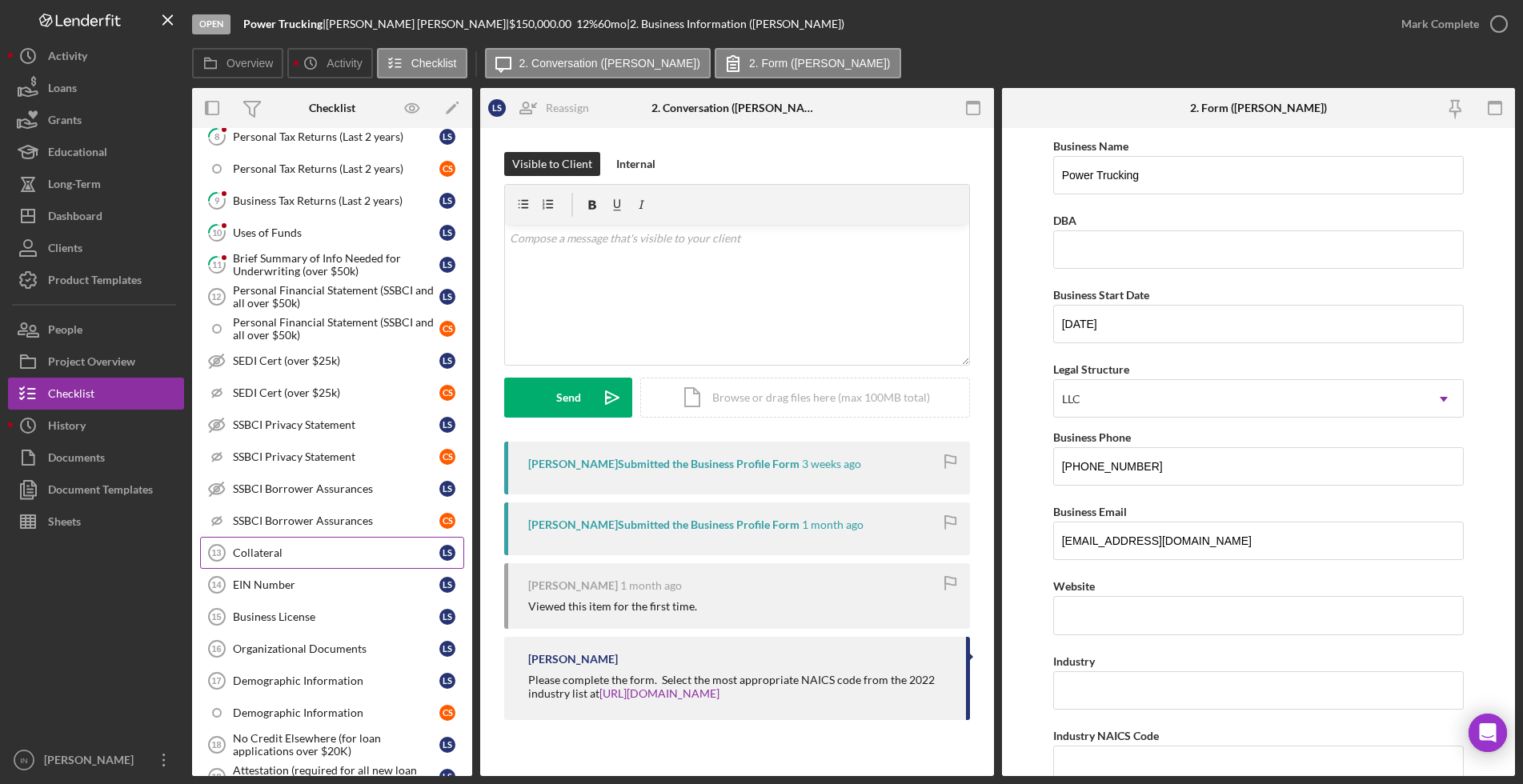
click at [286, 542] on link "Collateral 13 Collateral L S" at bounding box center [331, 553] width 264 height 32
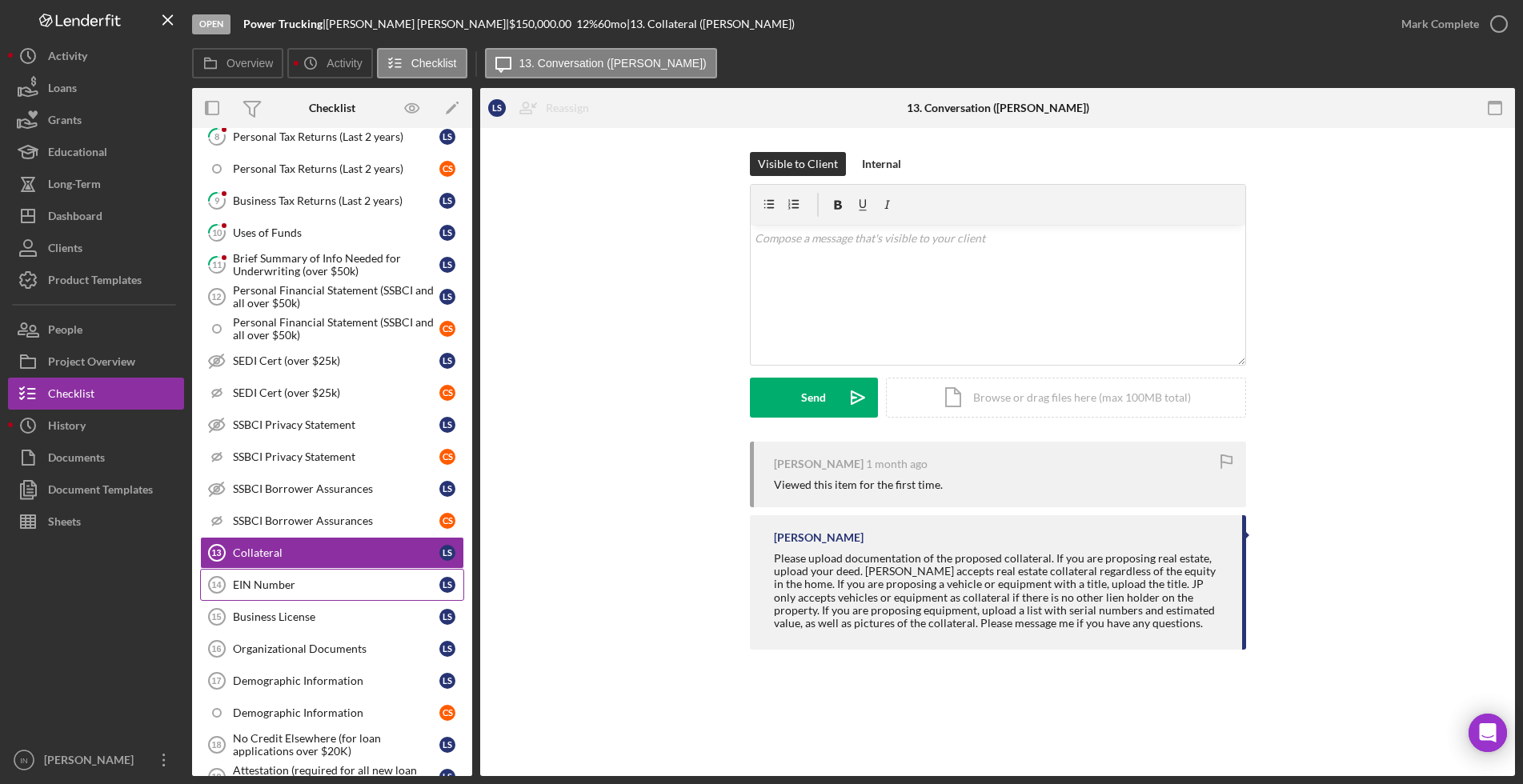
click at [291, 569] on link "EIN Number 14 EIN Number L S" at bounding box center [331, 585] width 264 height 32
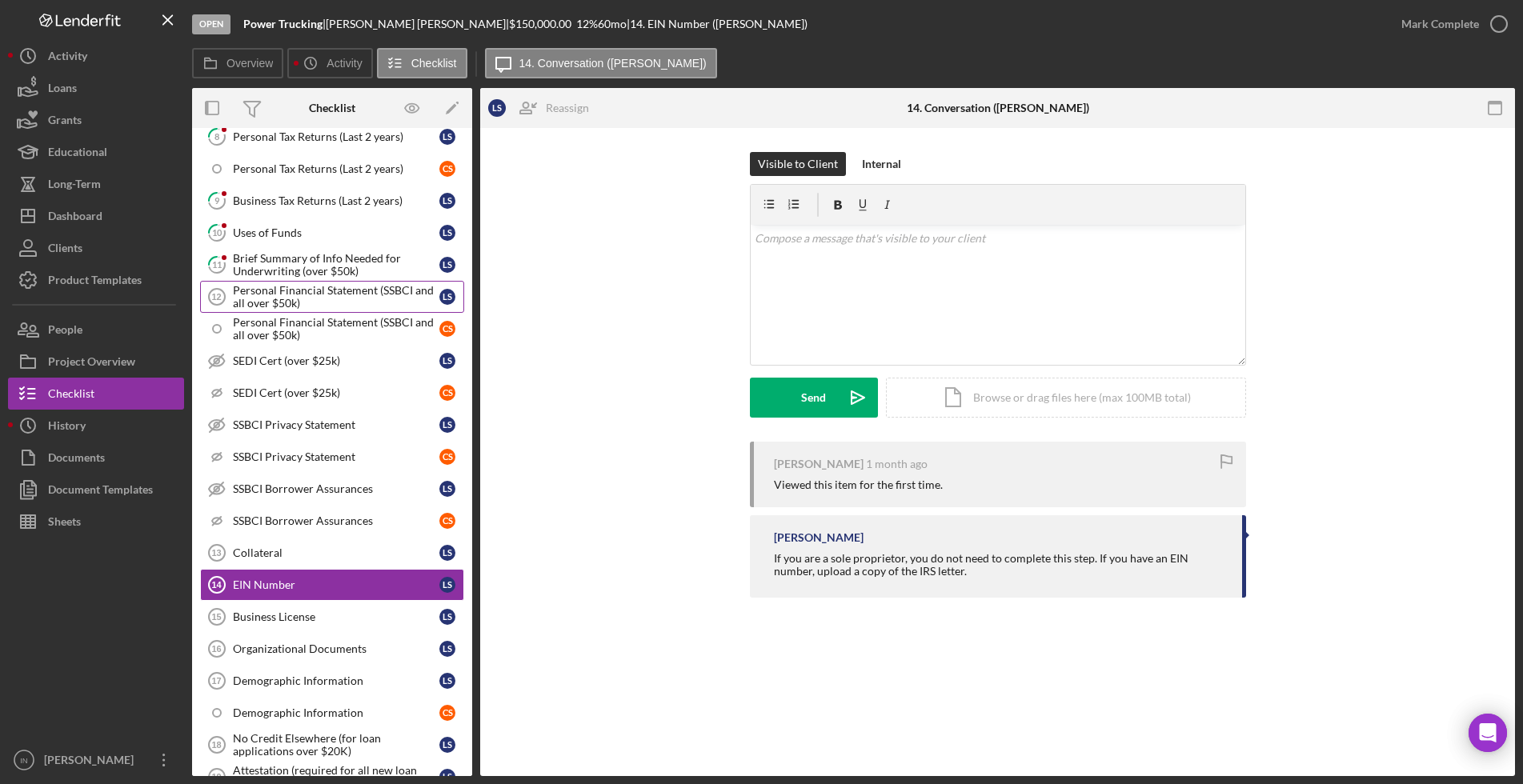
click at [290, 291] on div "Personal Financial Statement (SSBCI and all over $50k)" at bounding box center [336, 296] width 207 height 26
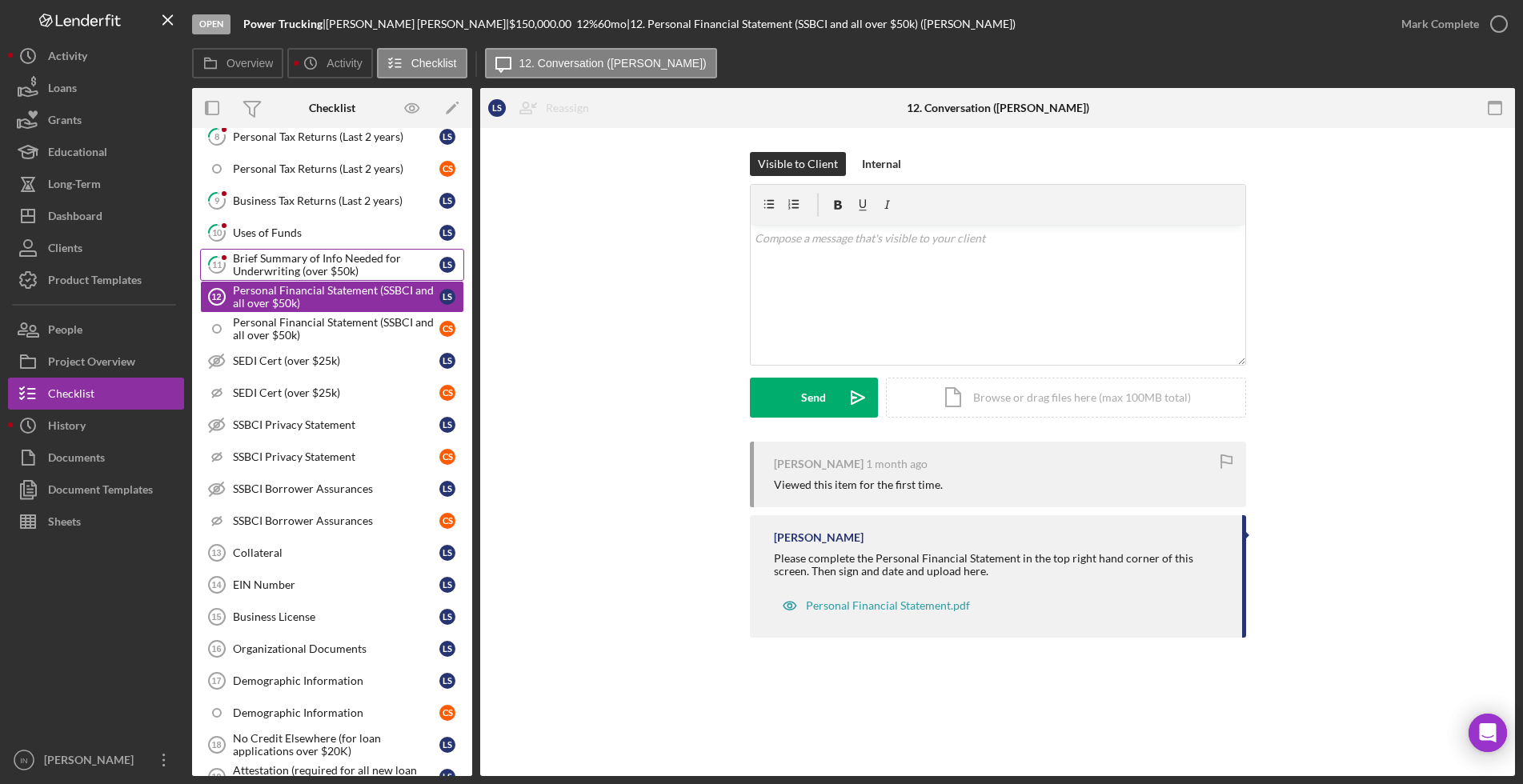
click at [282, 257] on div "Brief Summary of Info Needed for Underwriting (over $50k)" at bounding box center [336, 265] width 207 height 26
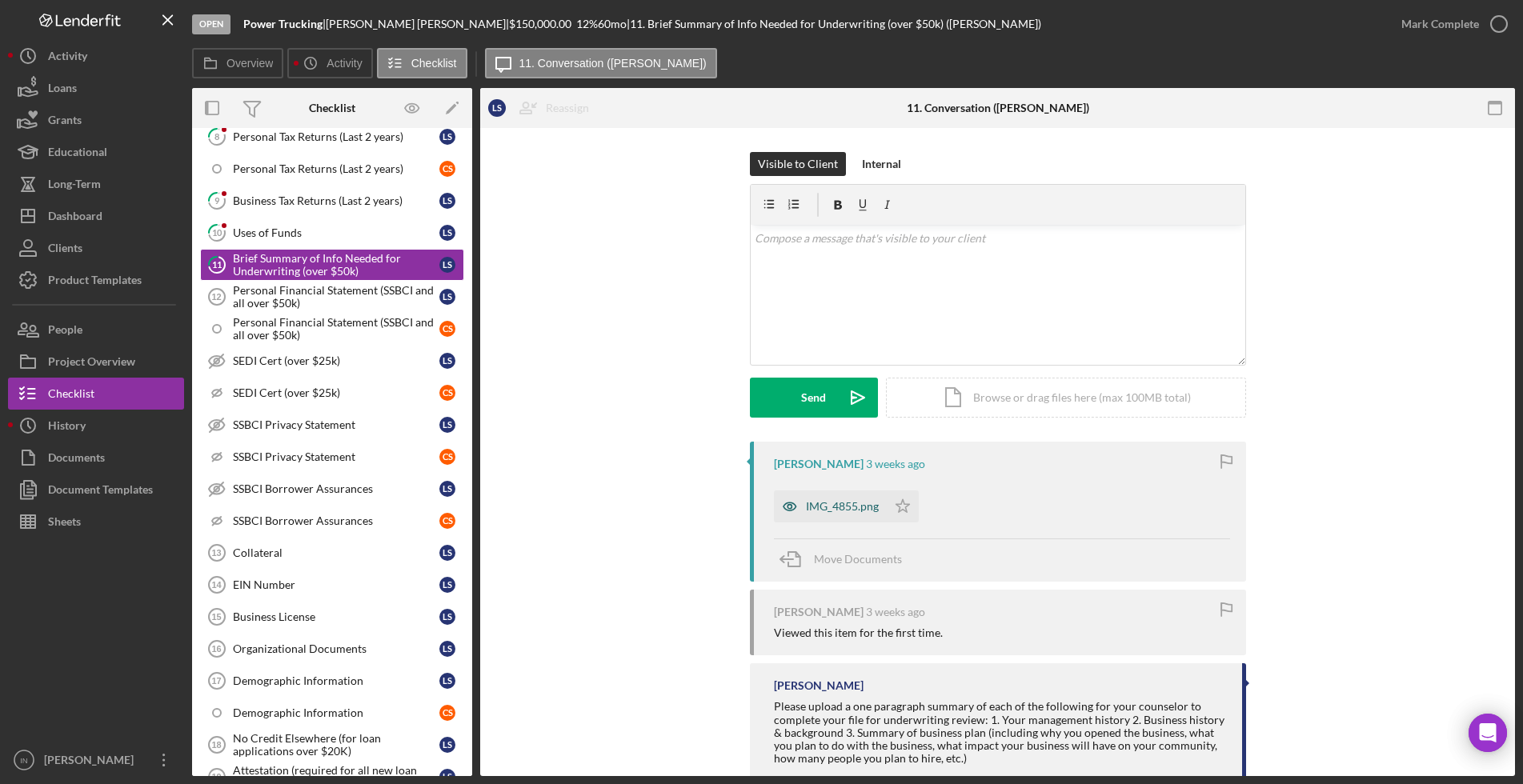
click at [829, 505] on div "IMG_4855.png" at bounding box center [842, 507] width 73 height 13
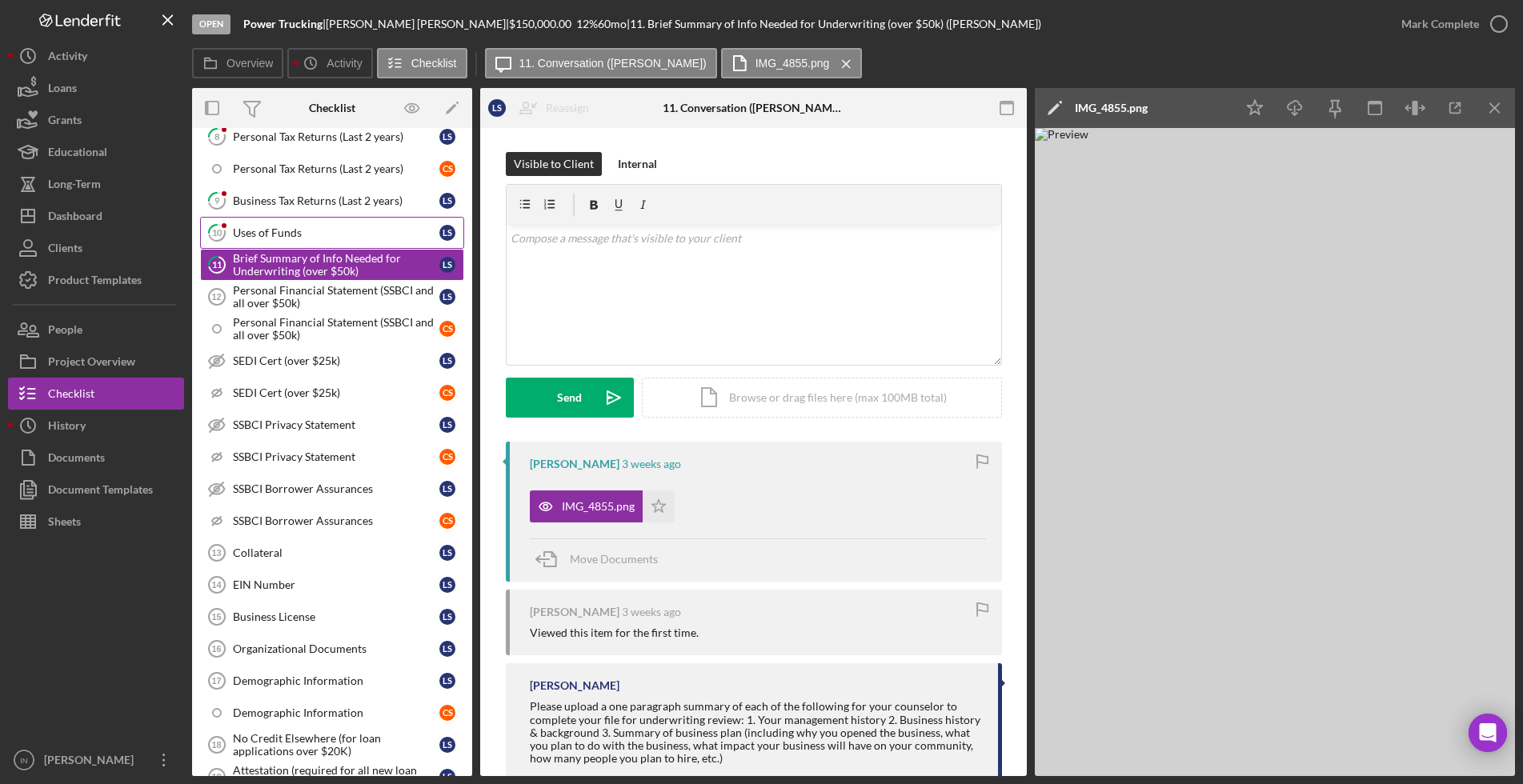
click at [250, 234] on div "Uses of Funds" at bounding box center [336, 233] width 207 height 13
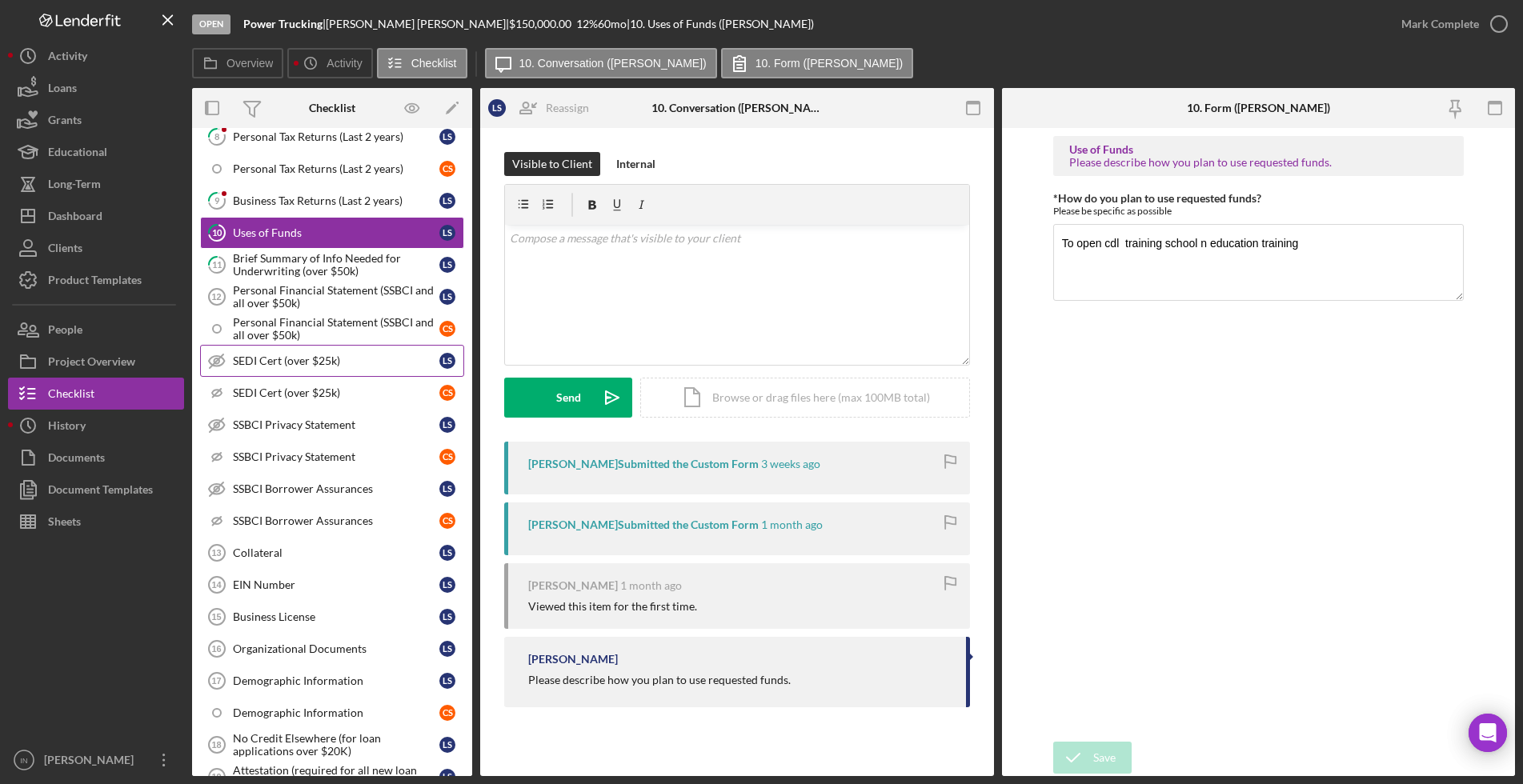
scroll to position [800, 0]
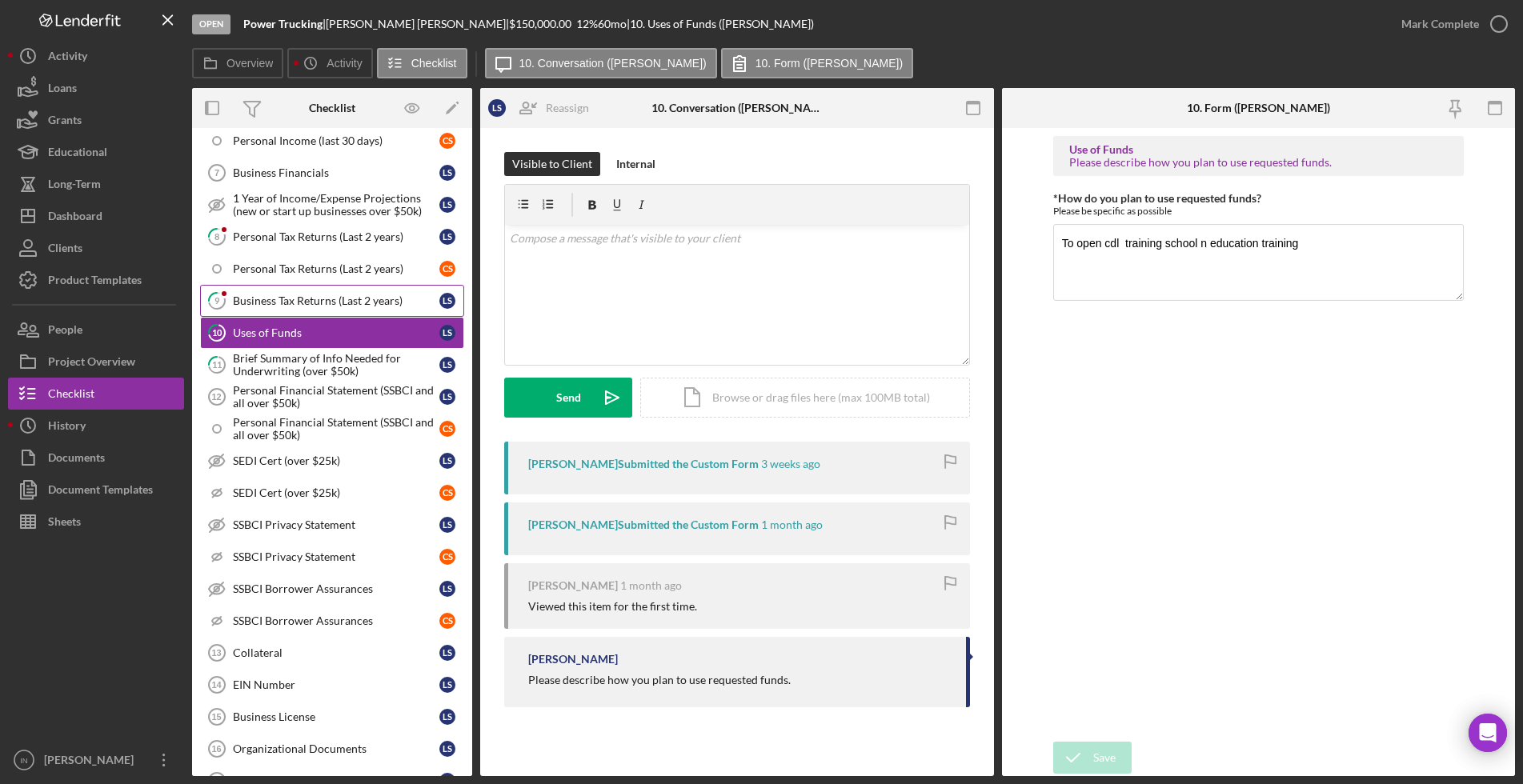
click at [298, 298] on div "Business Tax Returns (Last 2 years)" at bounding box center [336, 301] width 207 height 13
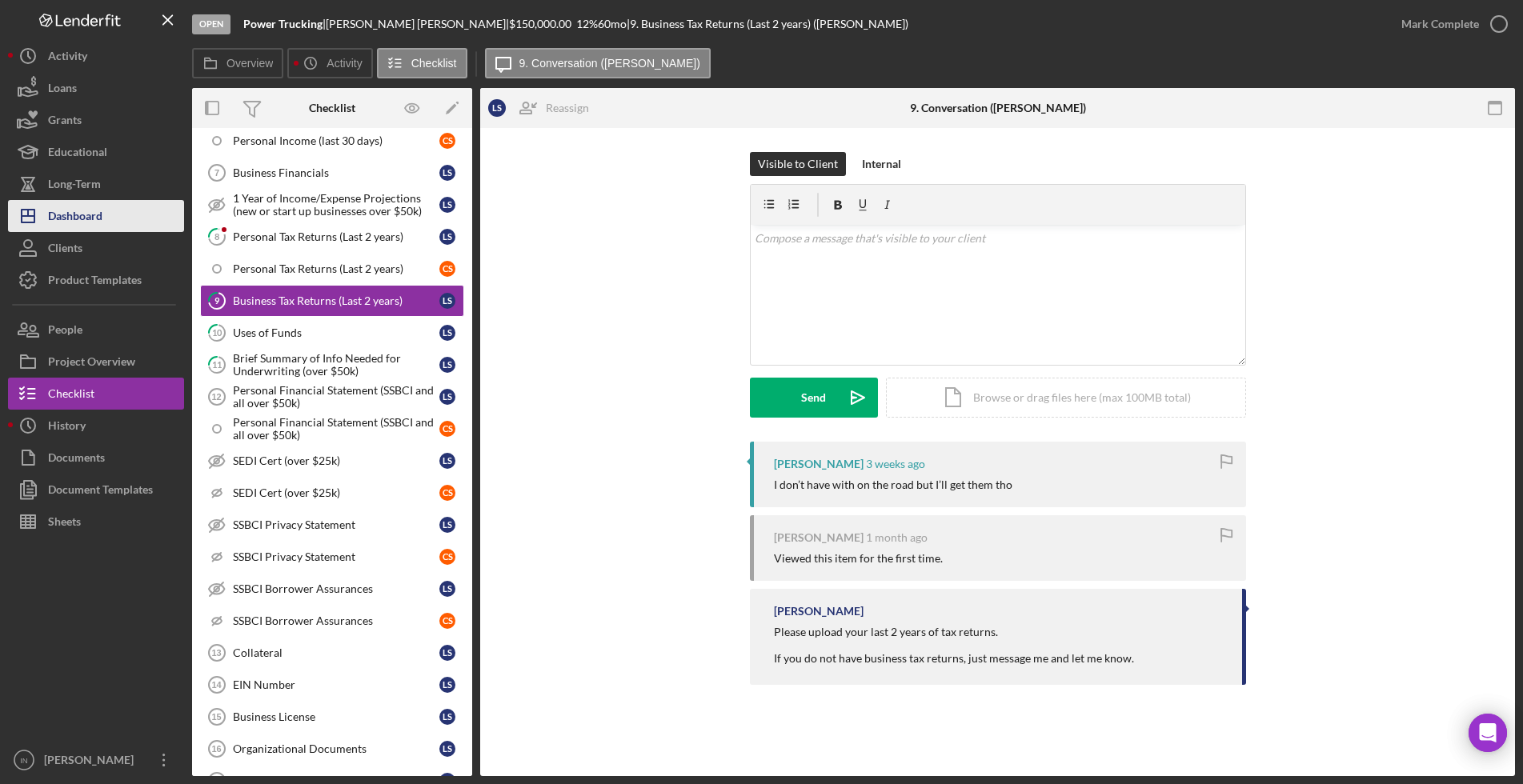
click at [75, 219] on div "Dashboard" at bounding box center [75, 217] width 55 height 36
